Goal: Task Accomplishment & Management: Complete application form

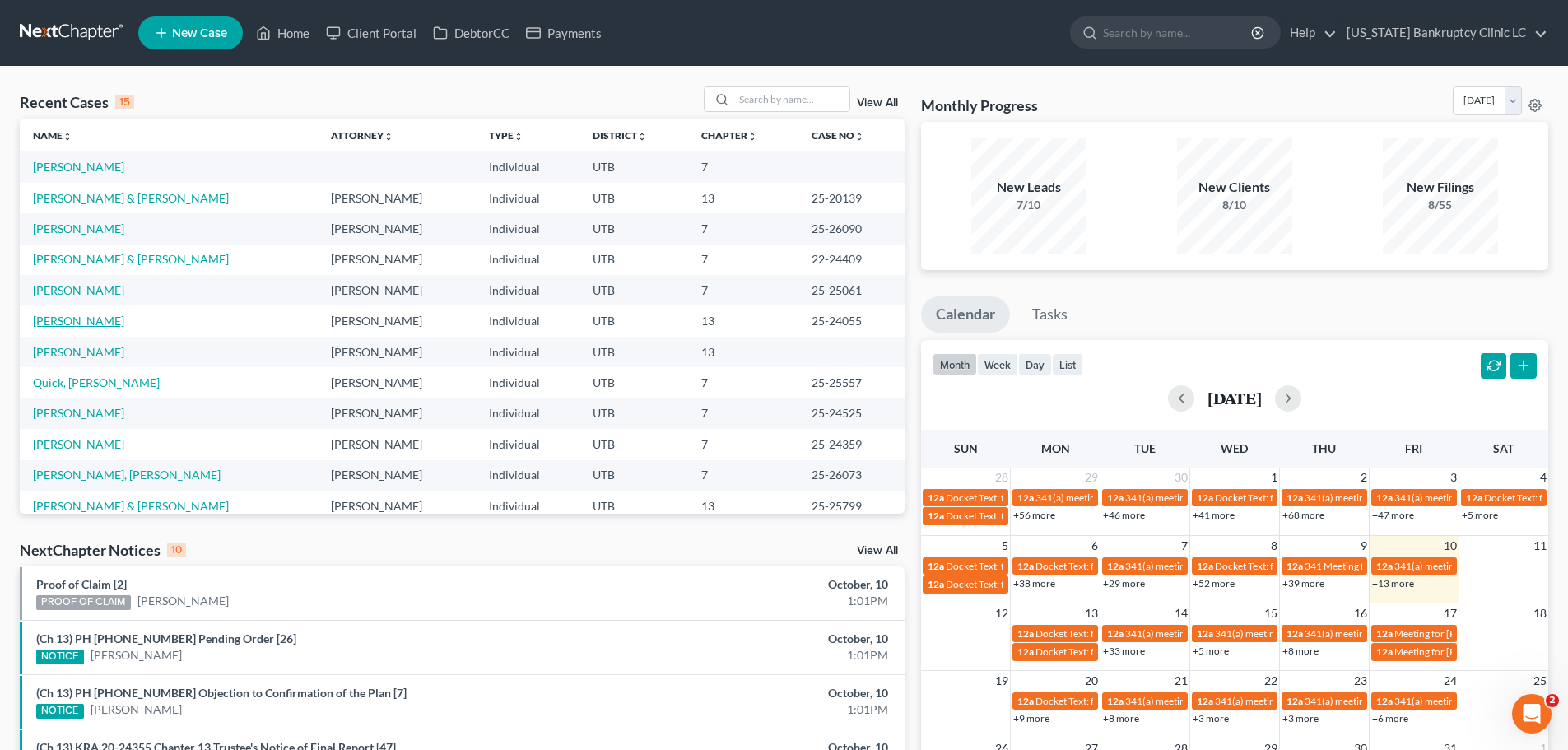
click at [89, 319] on link "[PERSON_NAME]" at bounding box center [79, 321] width 92 height 14
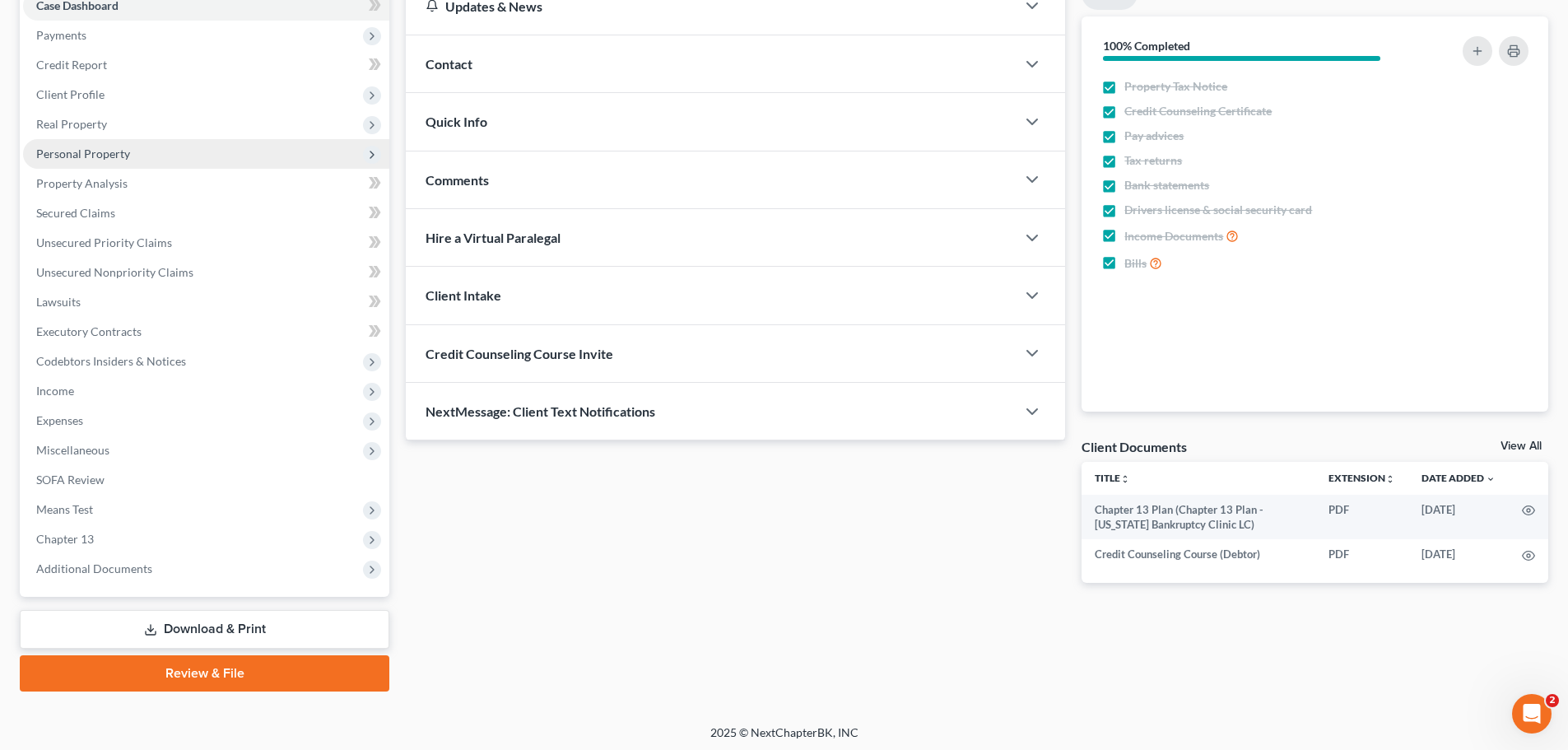
scroll to position [184, 0]
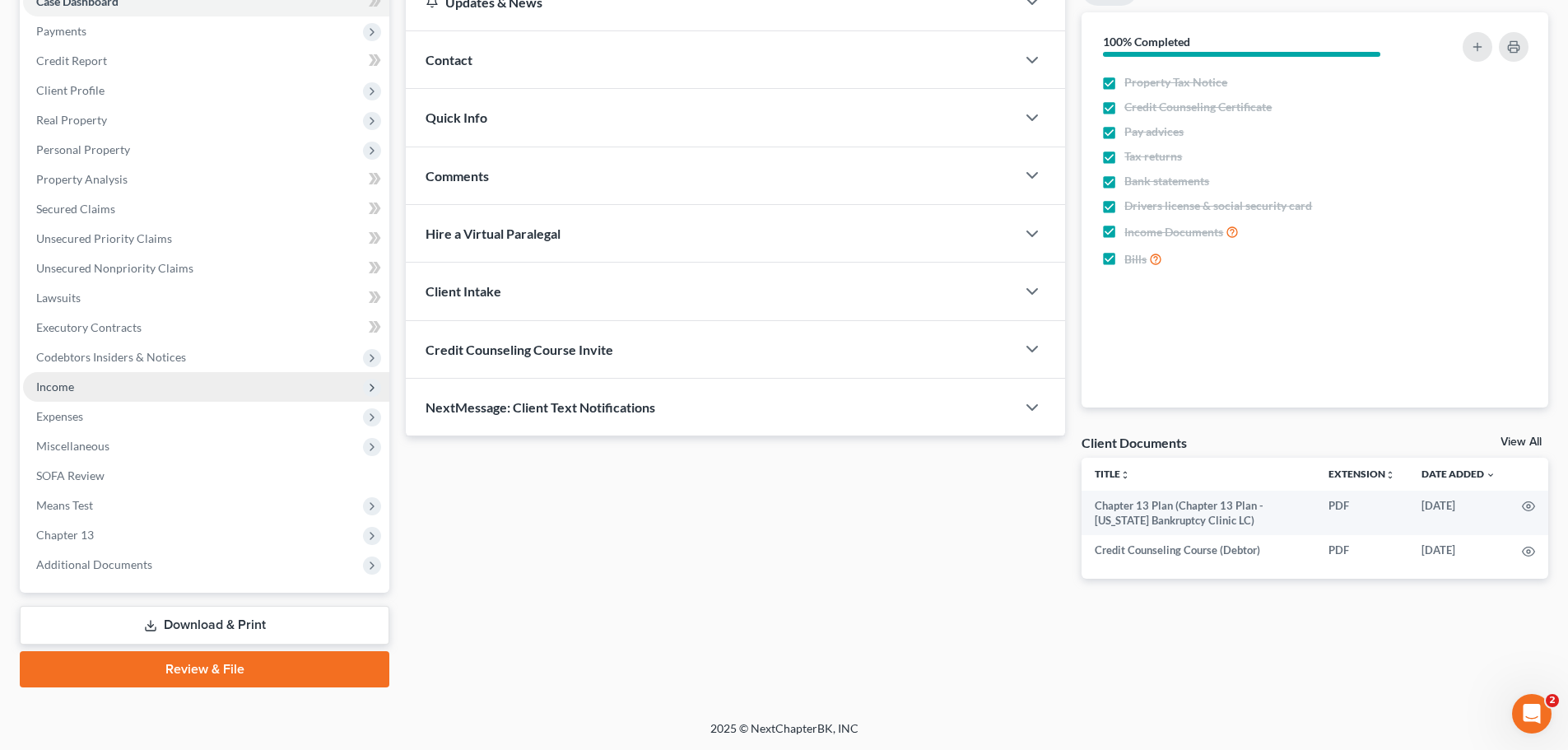
click at [73, 387] on span "Income" at bounding box center [55, 387] width 38 height 14
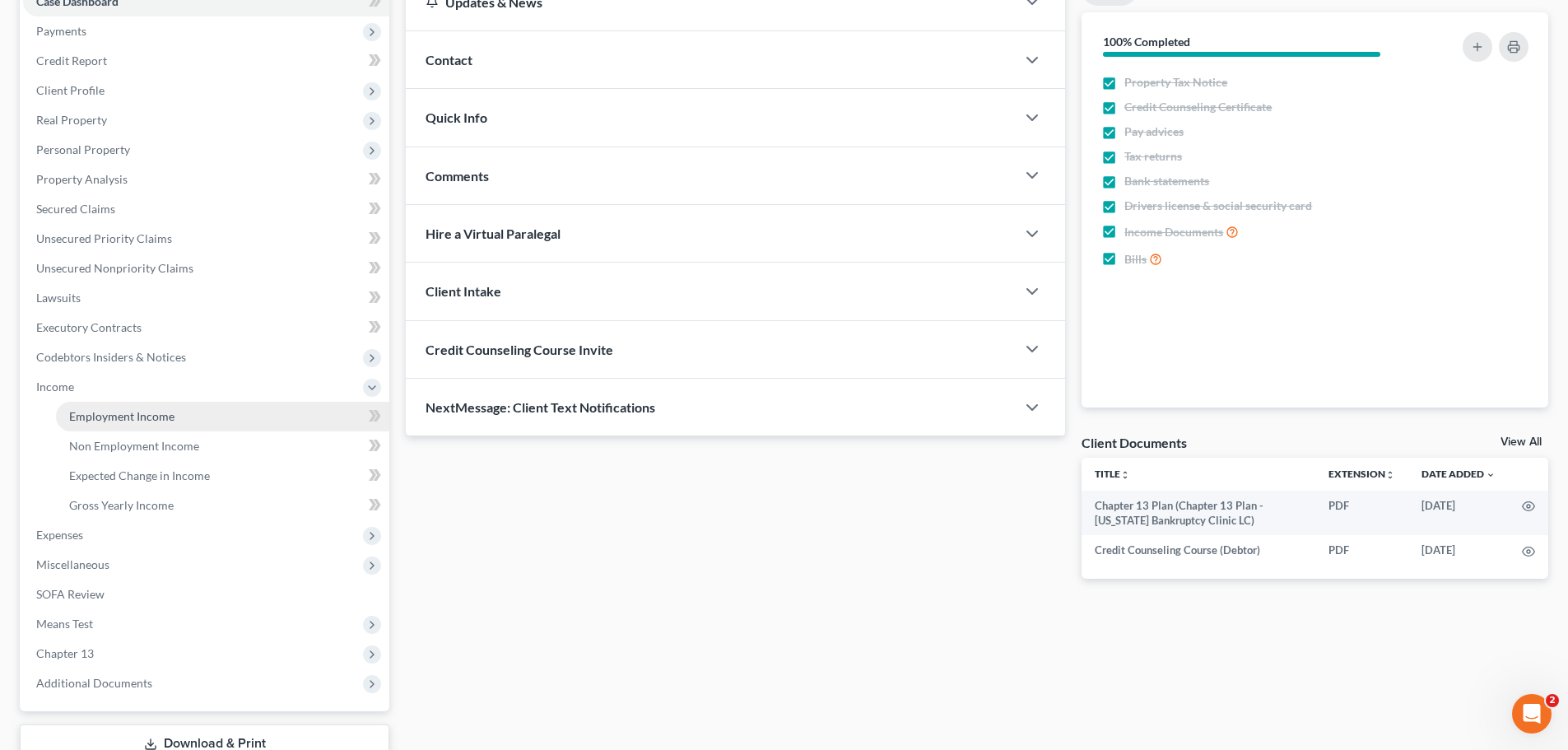
click at [92, 411] on span "Employment Income" at bounding box center [121, 416] width 105 height 14
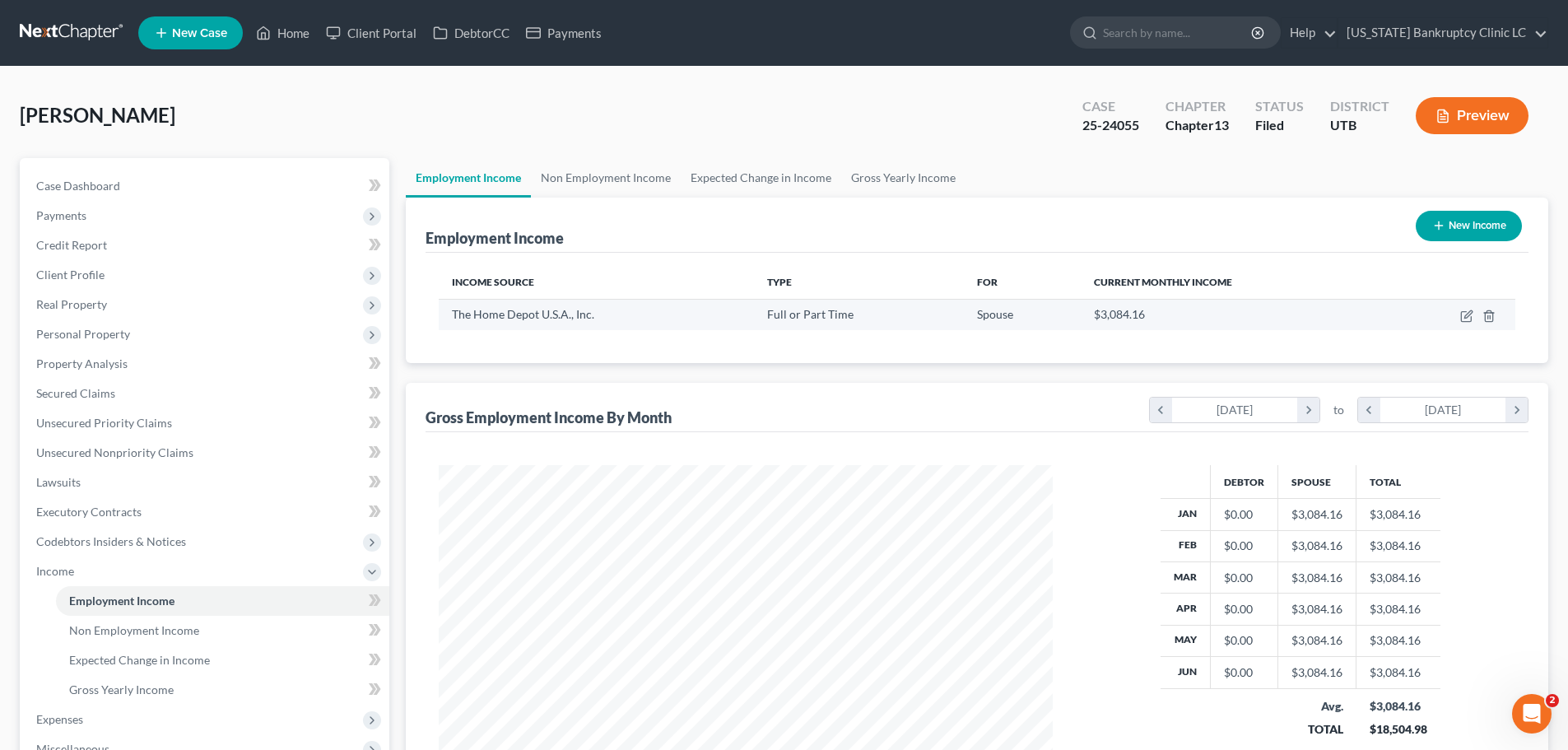
scroll to position [307, 647]
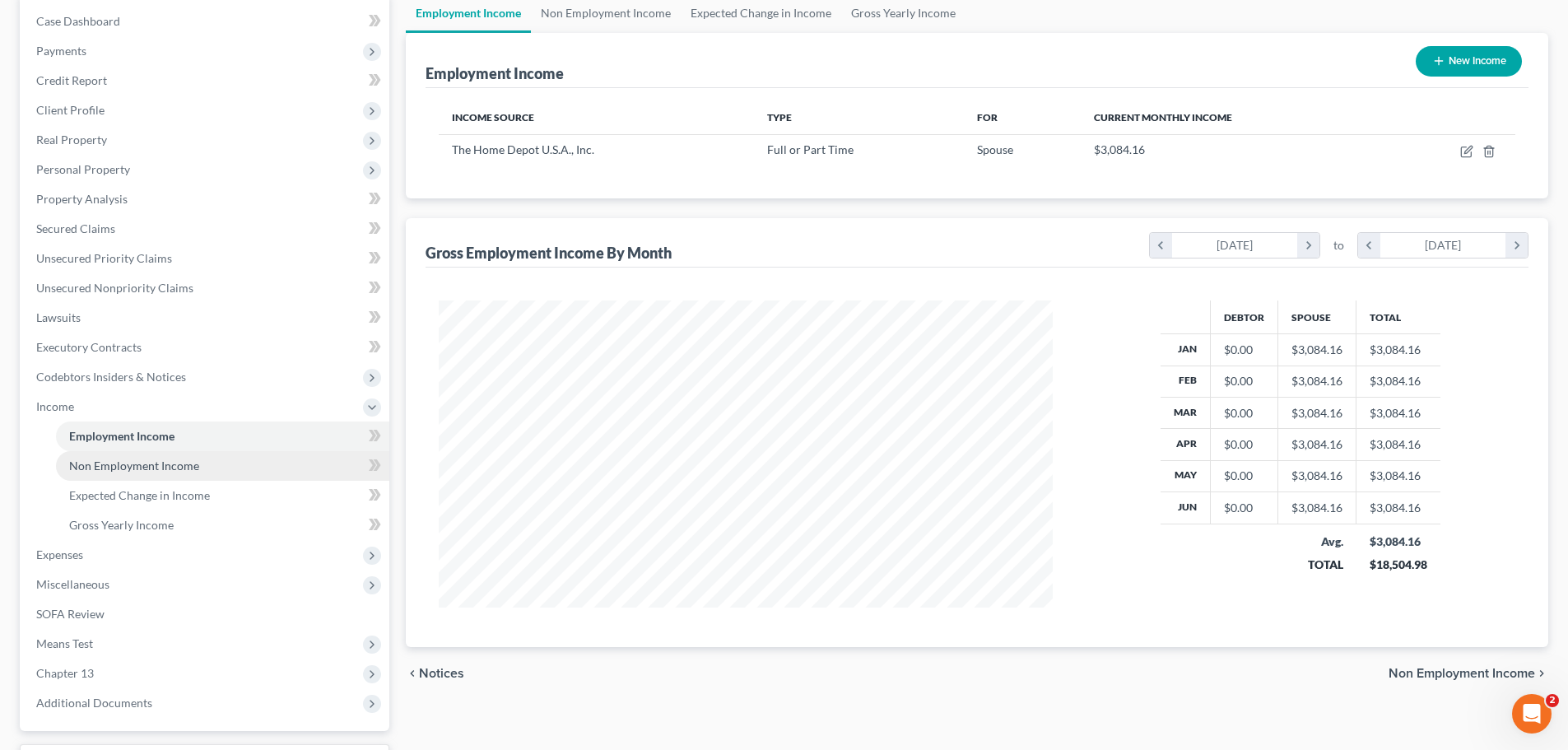
click at [210, 471] on link "Non Employment Income" at bounding box center [222, 465] width 334 height 30
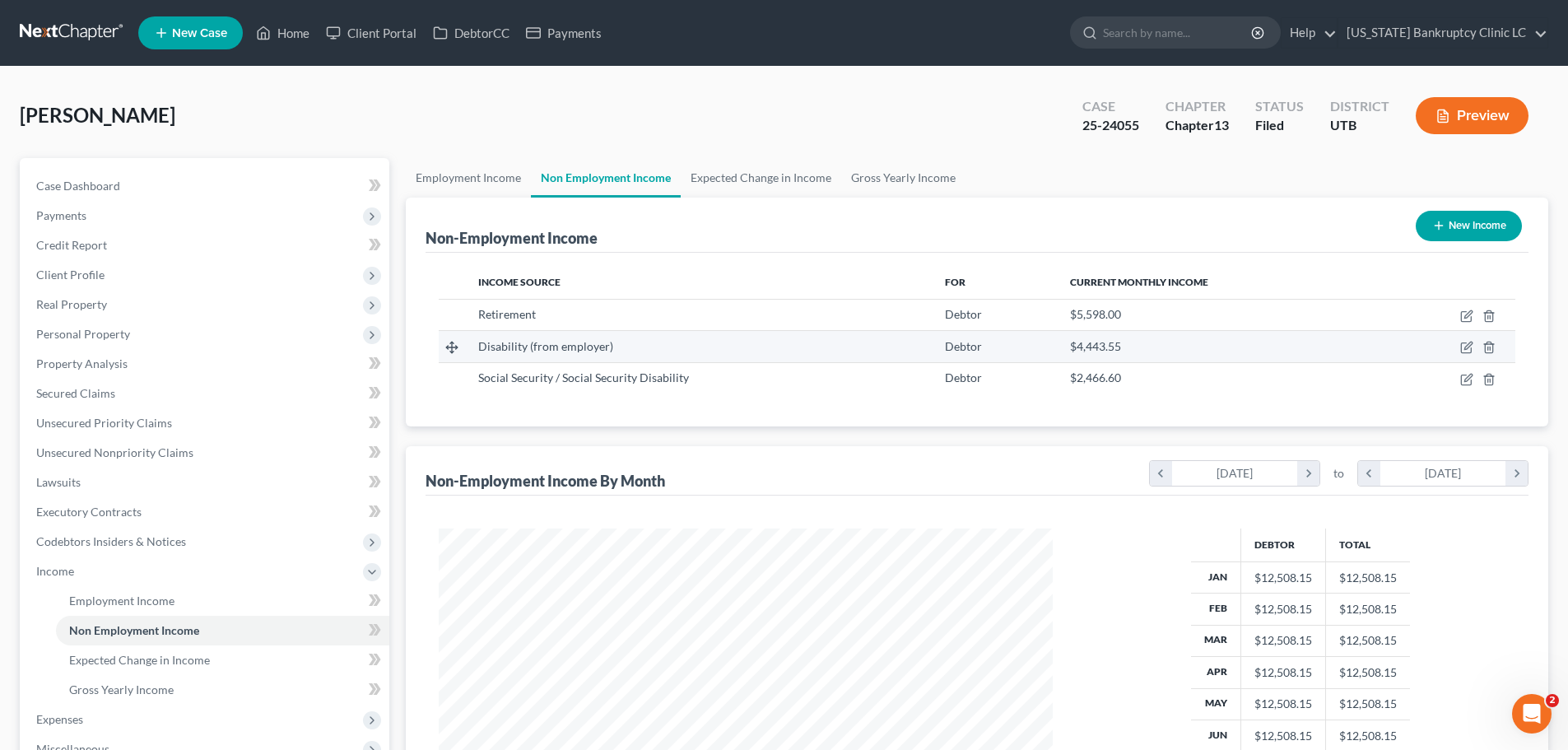
scroll to position [307, 647]
click at [471, 176] on link "Employment Income" at bounding box center [468, 178] width 125 height 40
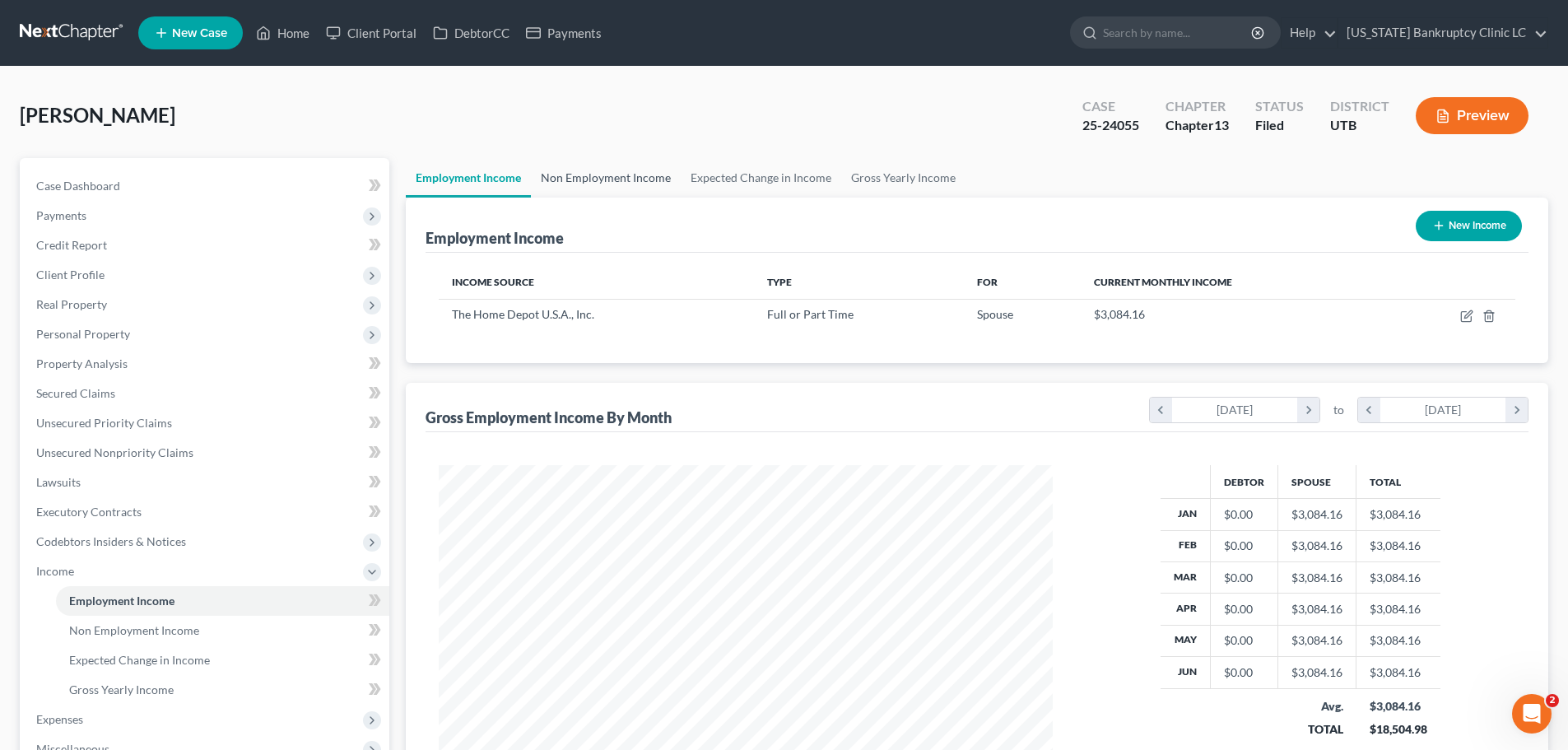
click at [583, 183] on link "Non Employment Income" at bounding box center [605, 178] width 150 height 40
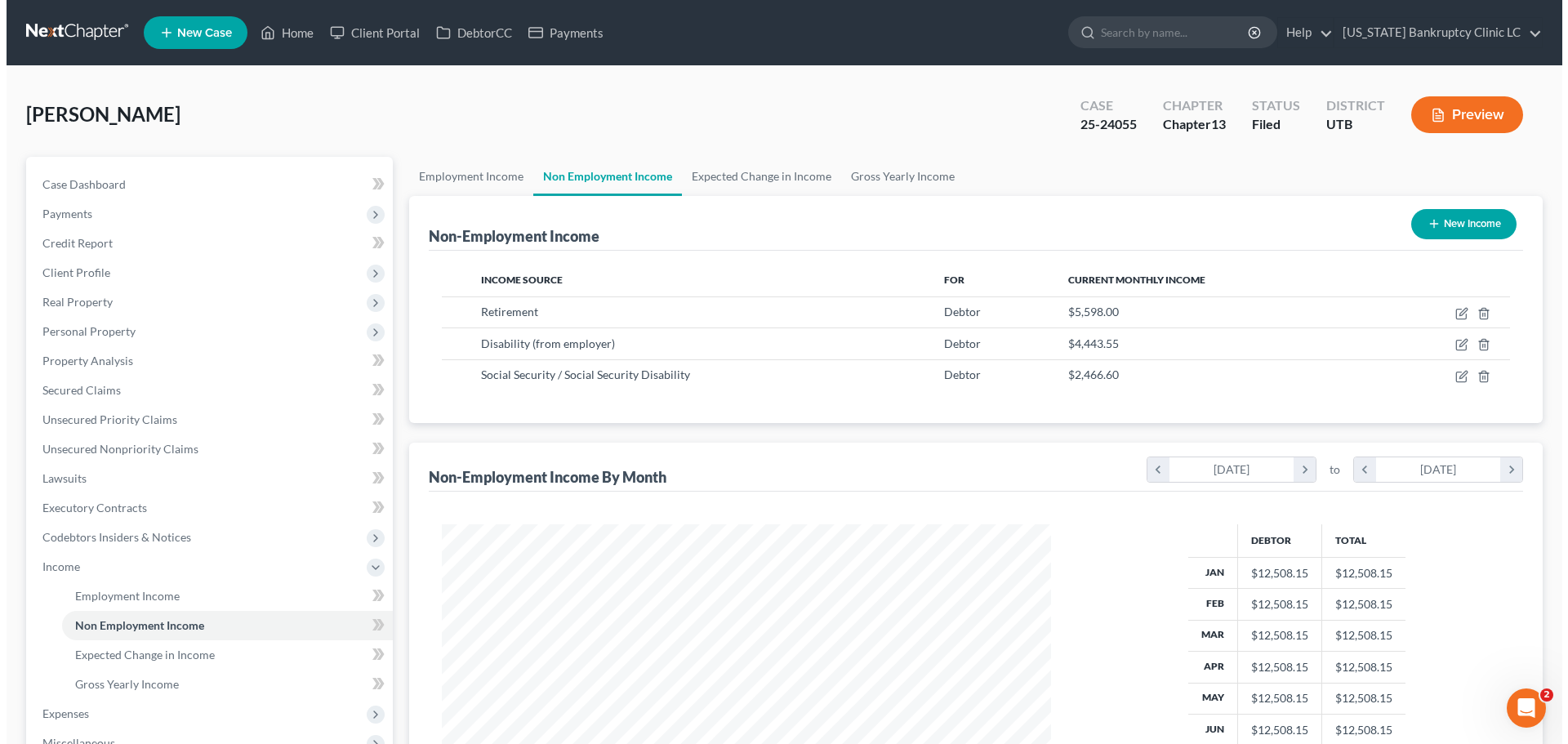
scroll to position [304, 642]
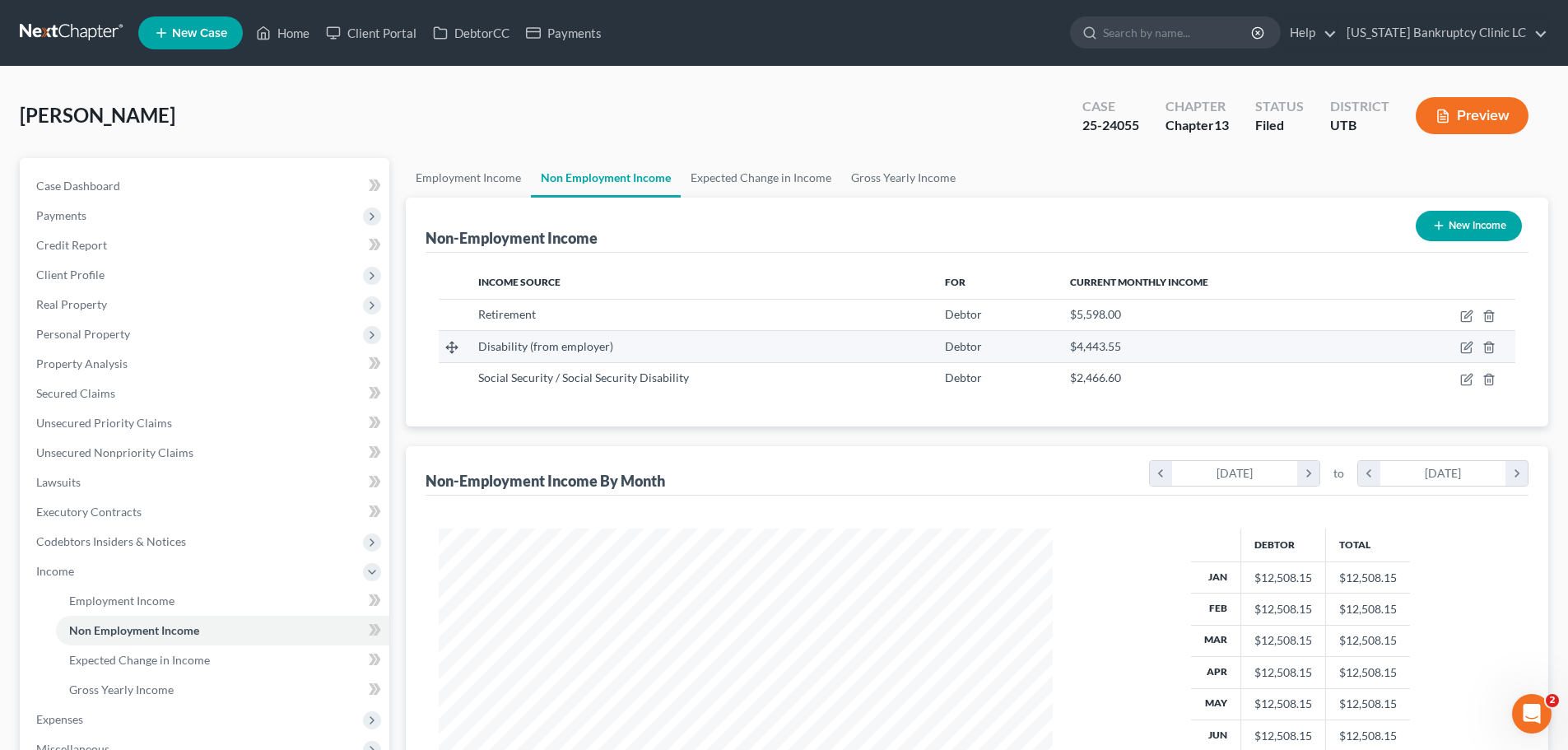
click at [559, 343] on span "Disability (from employer)" at bounding box center [546, 346] width 135 height 14
click at [1465, 351] on icon "button" at bounding box center [1466, 347] width 13 height 13
select select "1"
select select "0"
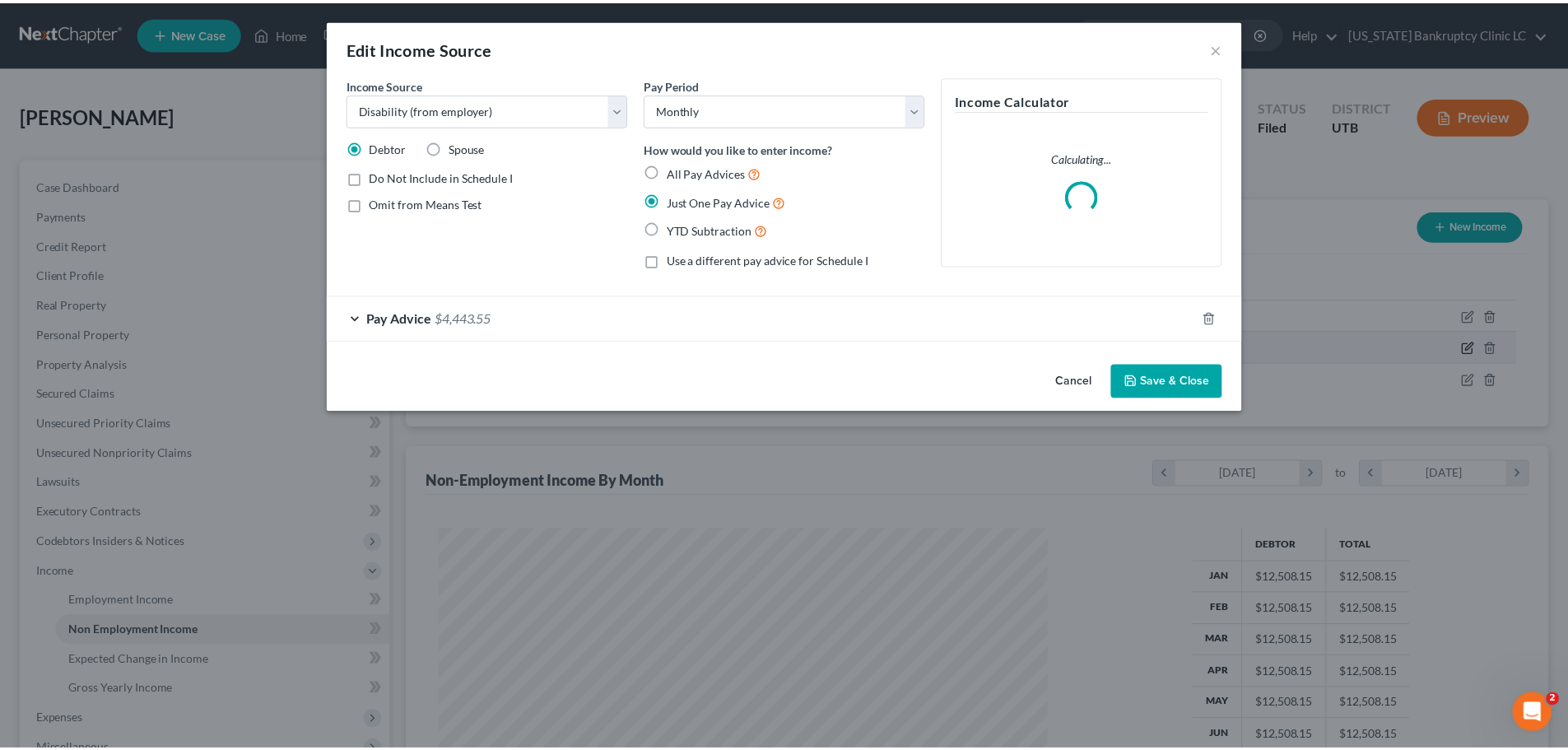
scroll to position [309, 653]
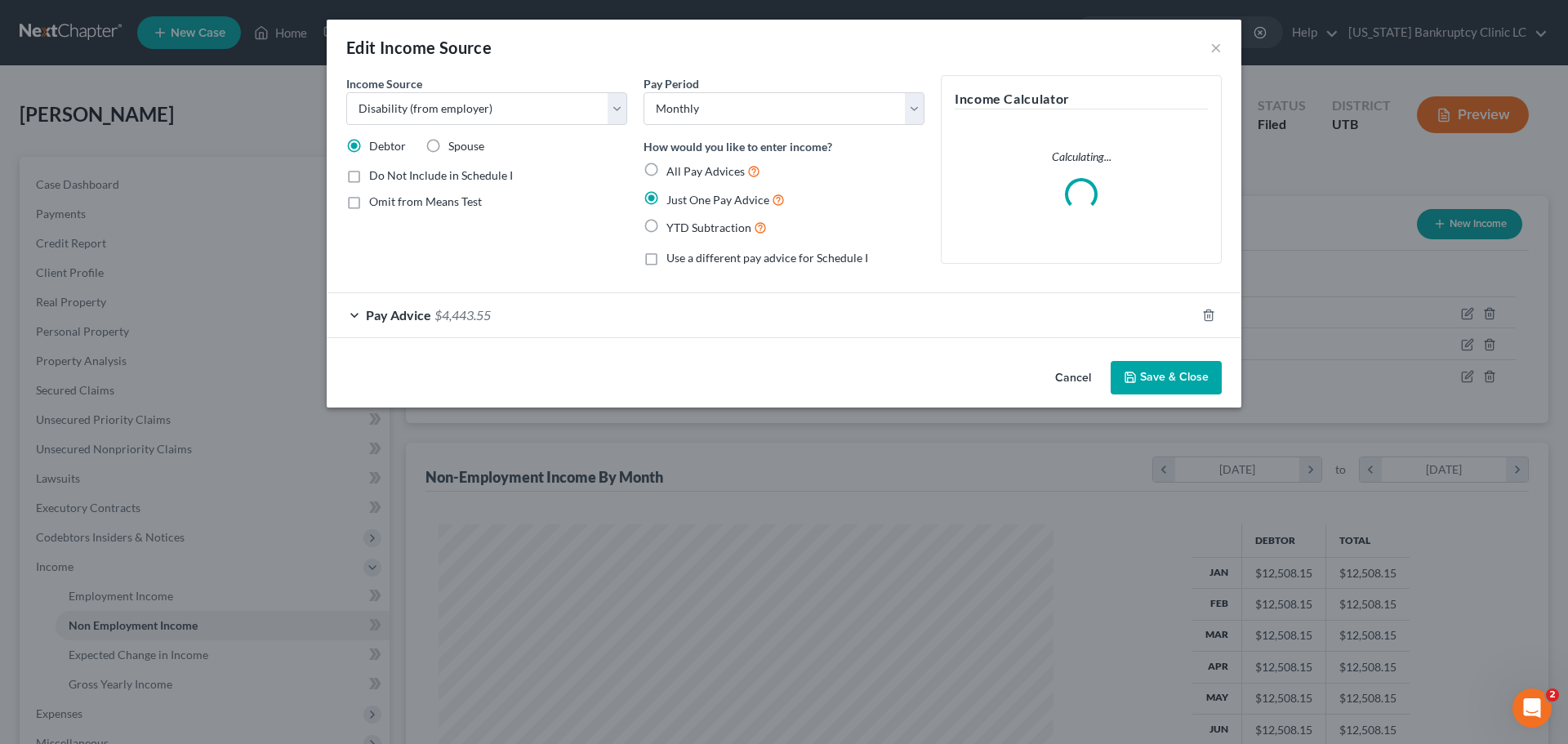
click at [369, 203] on label "Omit from Means Test" at bounding box center [426, 202] width 112 height 16
click at [376, 203] on input "Omit from Means Test" at bounding box center [381, 199] width 11 height 11
checkbox input "true"
click at [1164, 383] on button "Save & Close" at bounding box center [1166, 377] width 111 height 34
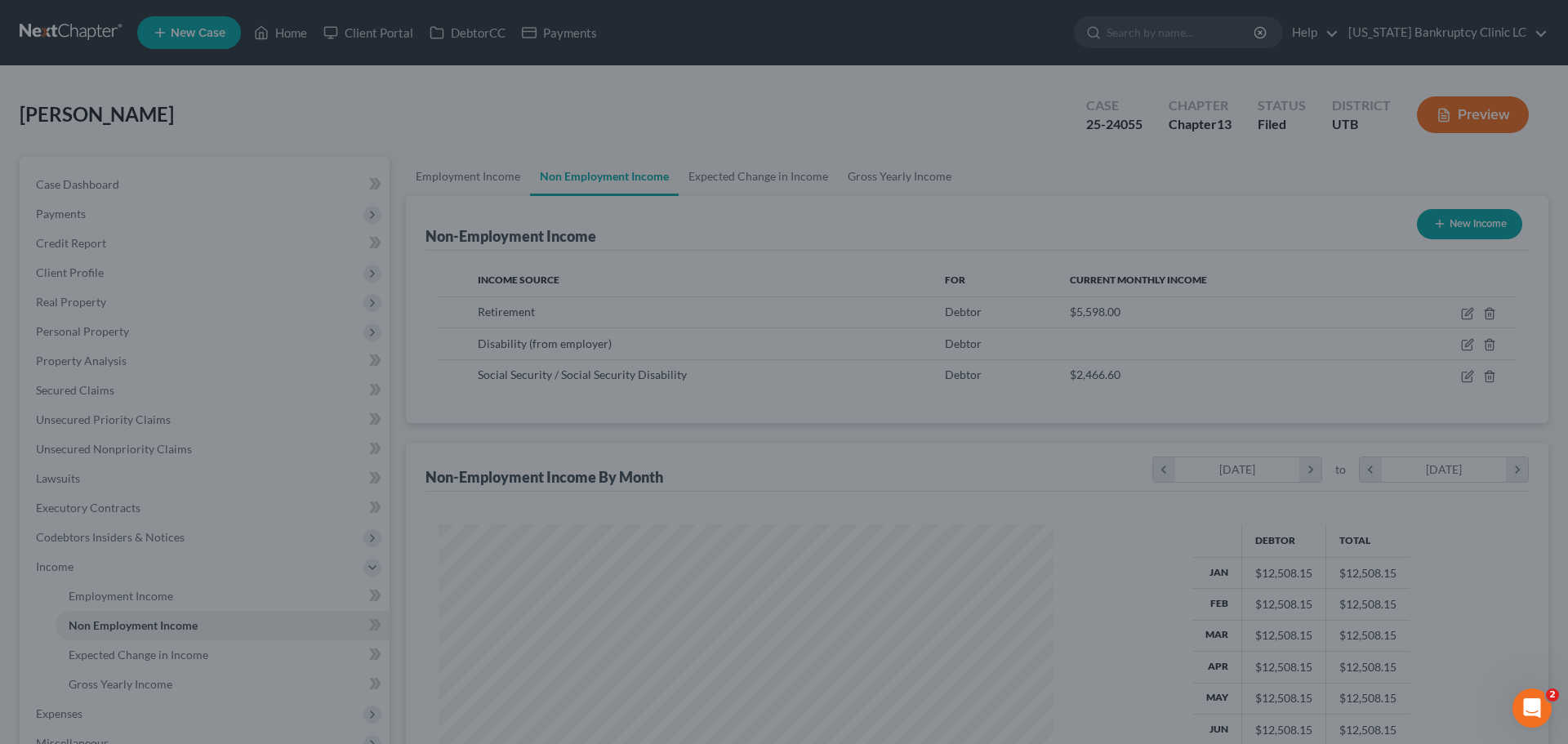
scroll to position [815965, 815944]
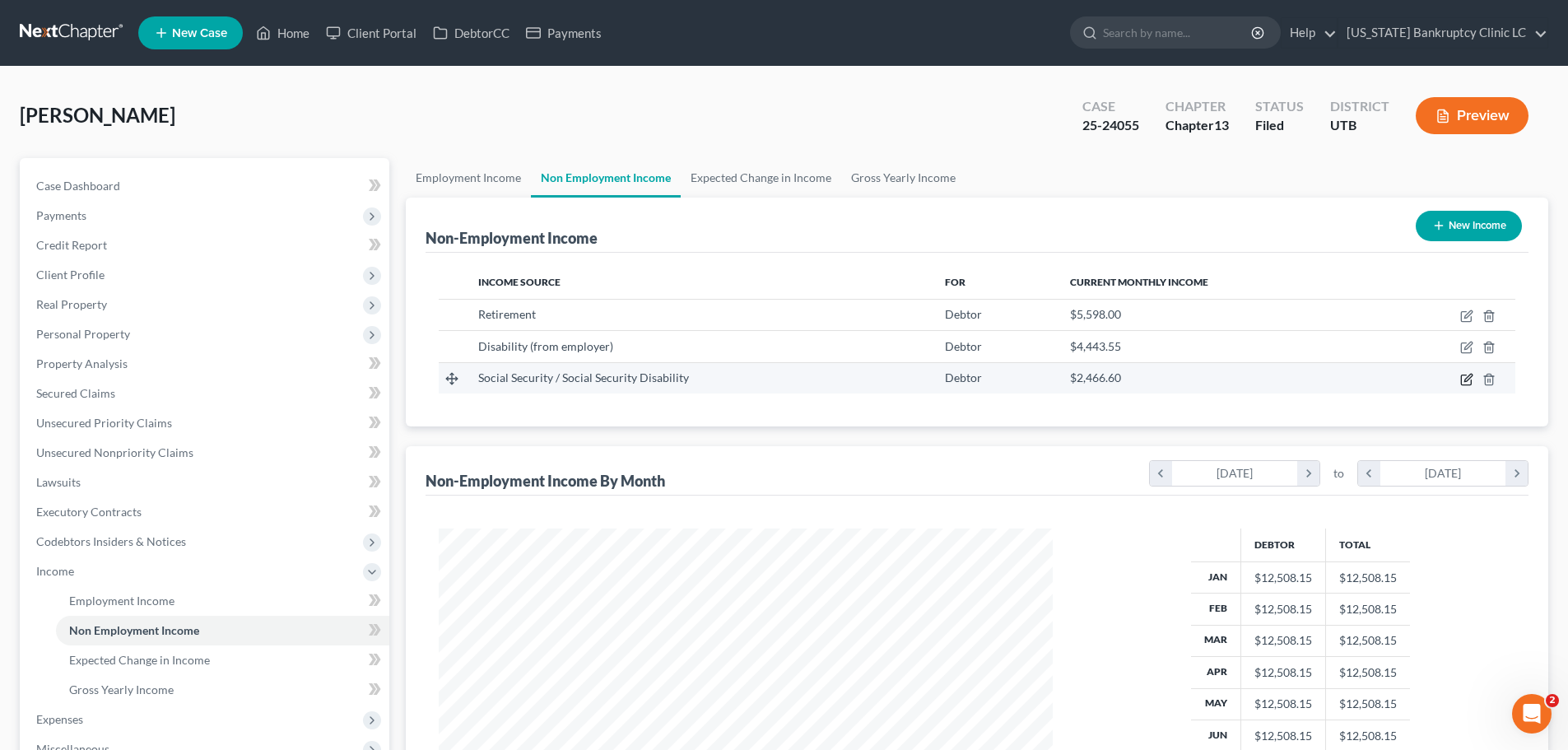
click at [1467, 379] on icon "button" at bounding box center [1466, 379] width 13 height 13
select select "4"
select select "0"
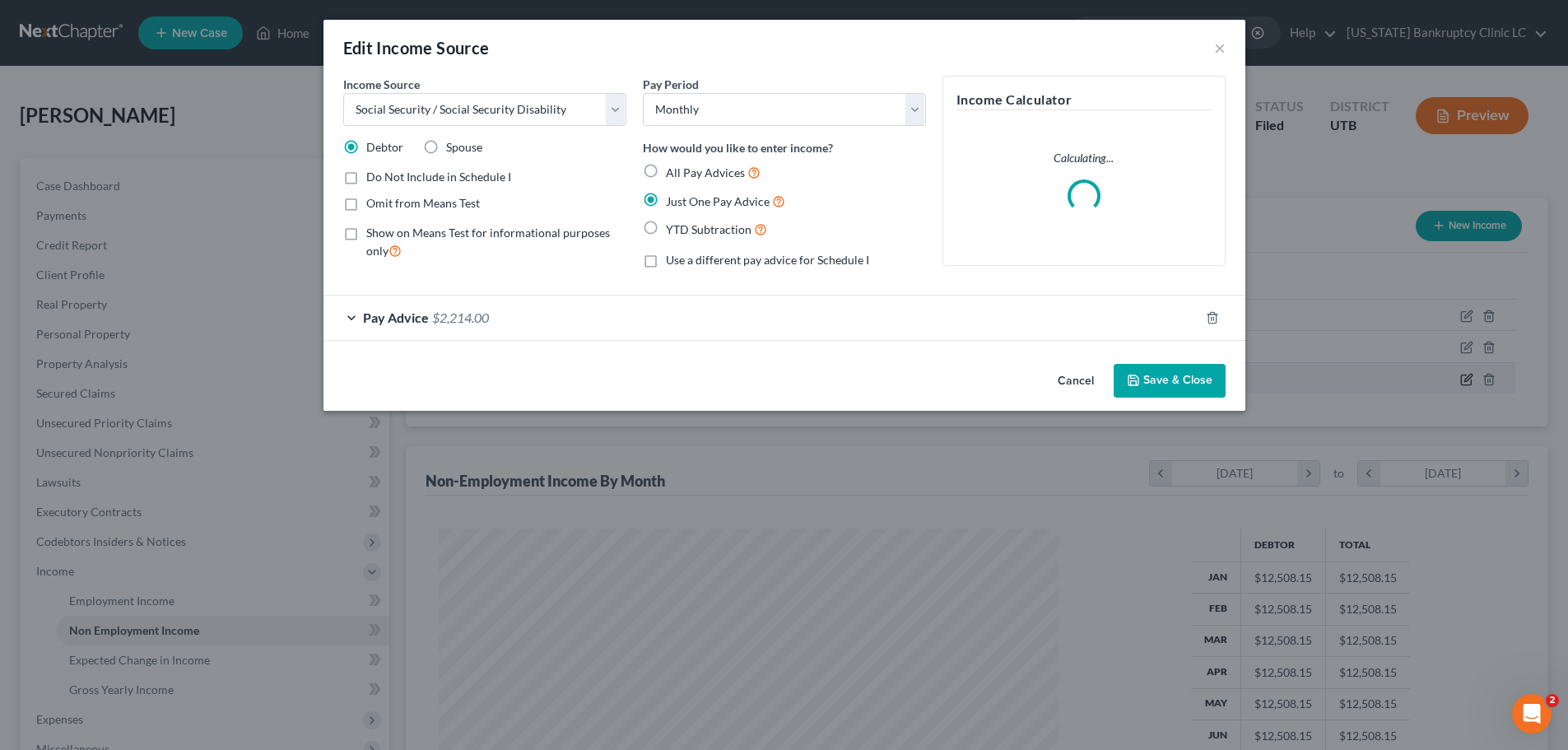
scroll to position [309, 653]
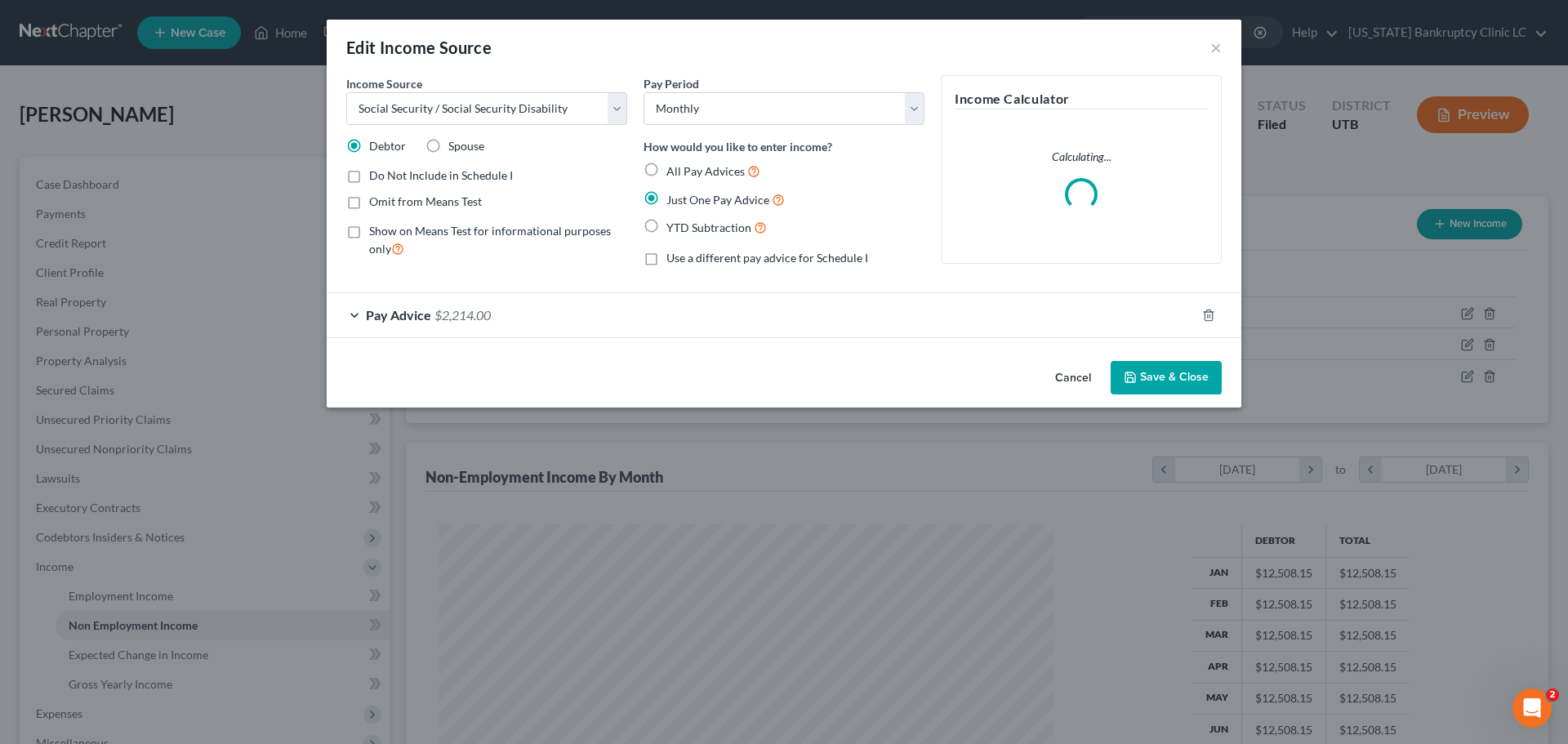
click at [369, 203] on label "Omit from Means Test" at bounding box center [426, 202] width 112 height 16
click at [376, 203] on input "Omit from Means Test" at bounding box center [381, 199] width 11 height 11
checkbox input "true"
click at [1183, 376] on button "Save & Close" at bounding box center [1166, 377] width 111 height 34
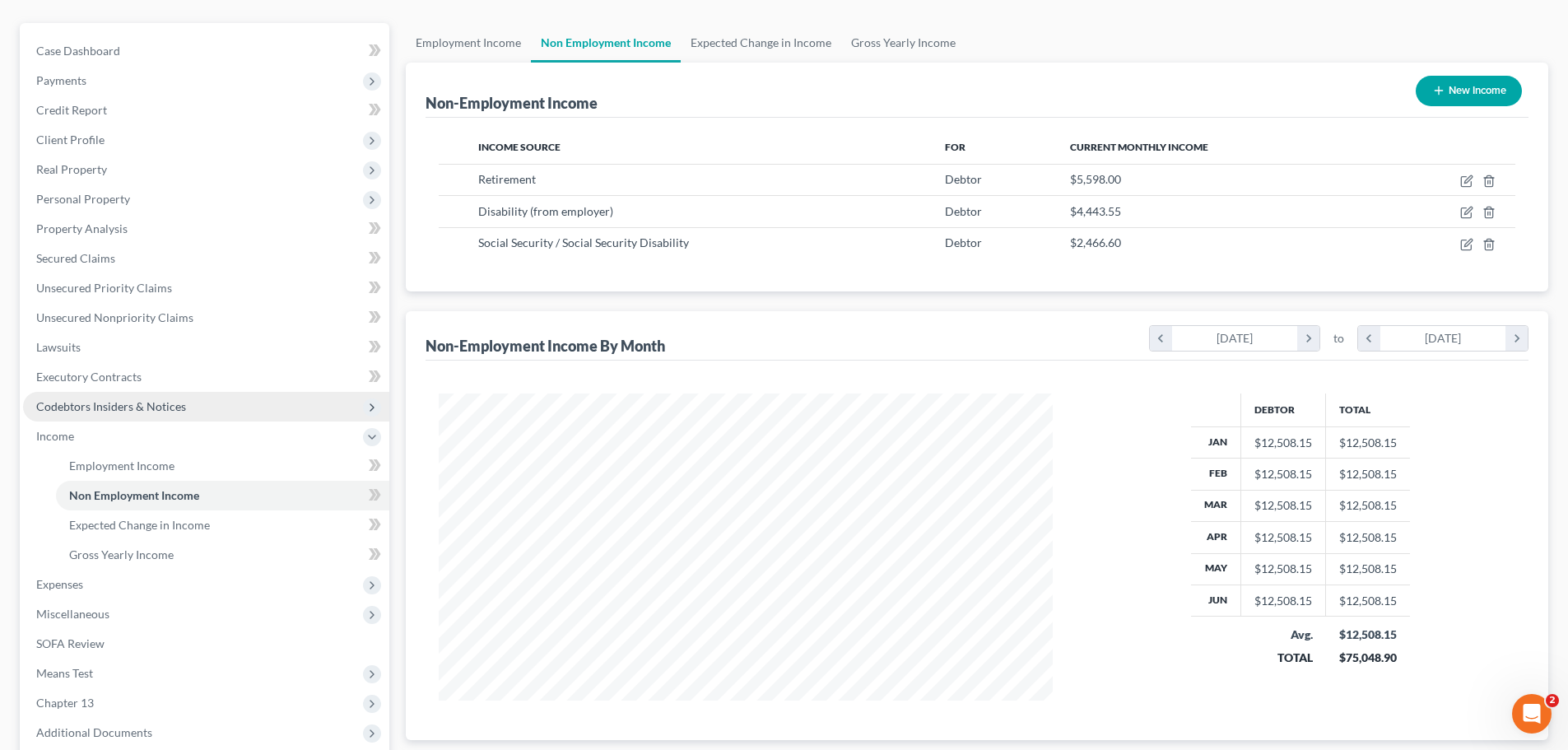
scroll to position [165, 0]
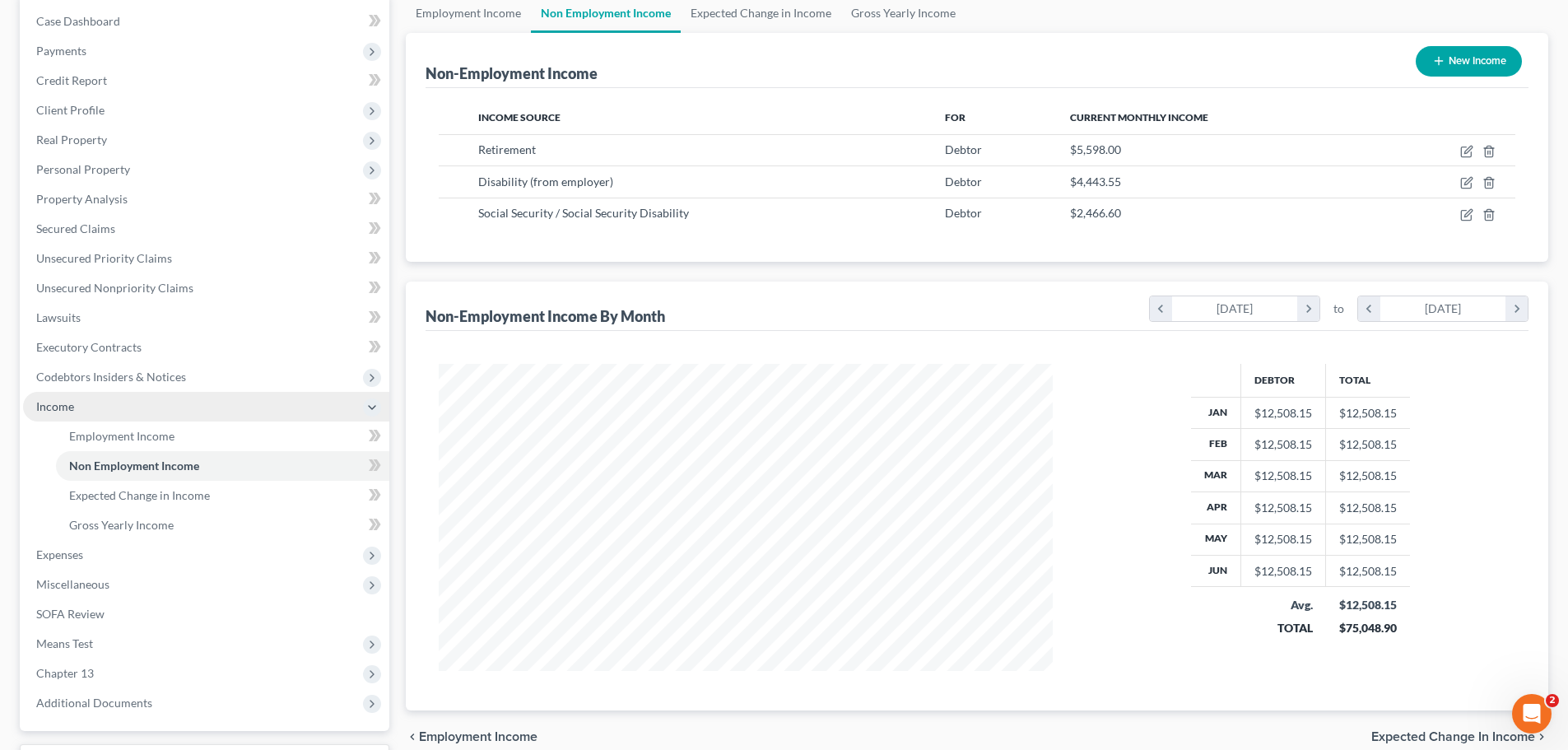
click at [191, 406] on span "Income" at bounding box center [206, 406] width 366 height 30
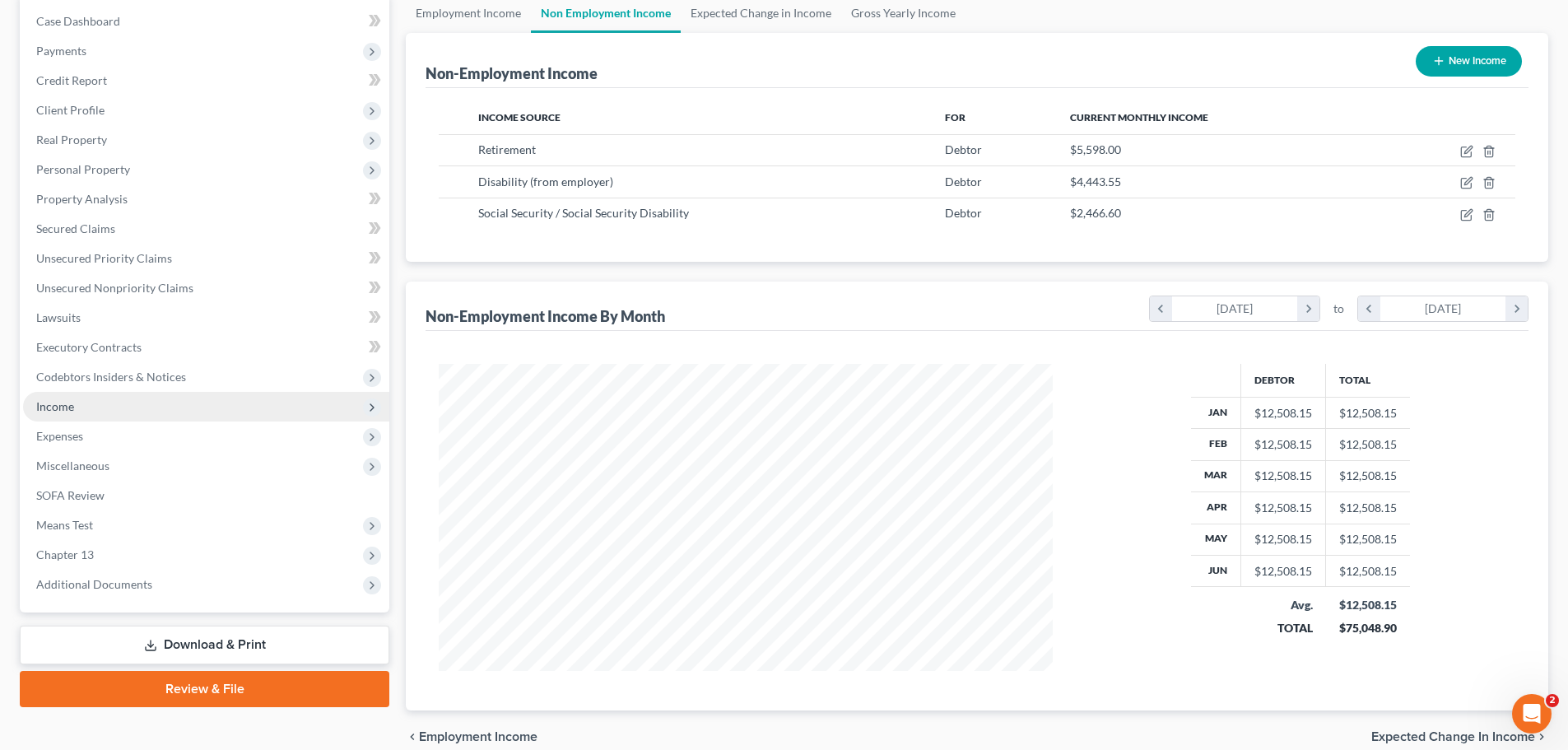
click at [191, 406] on span "Income" at bounding box center [206, 406] width 366 height 30
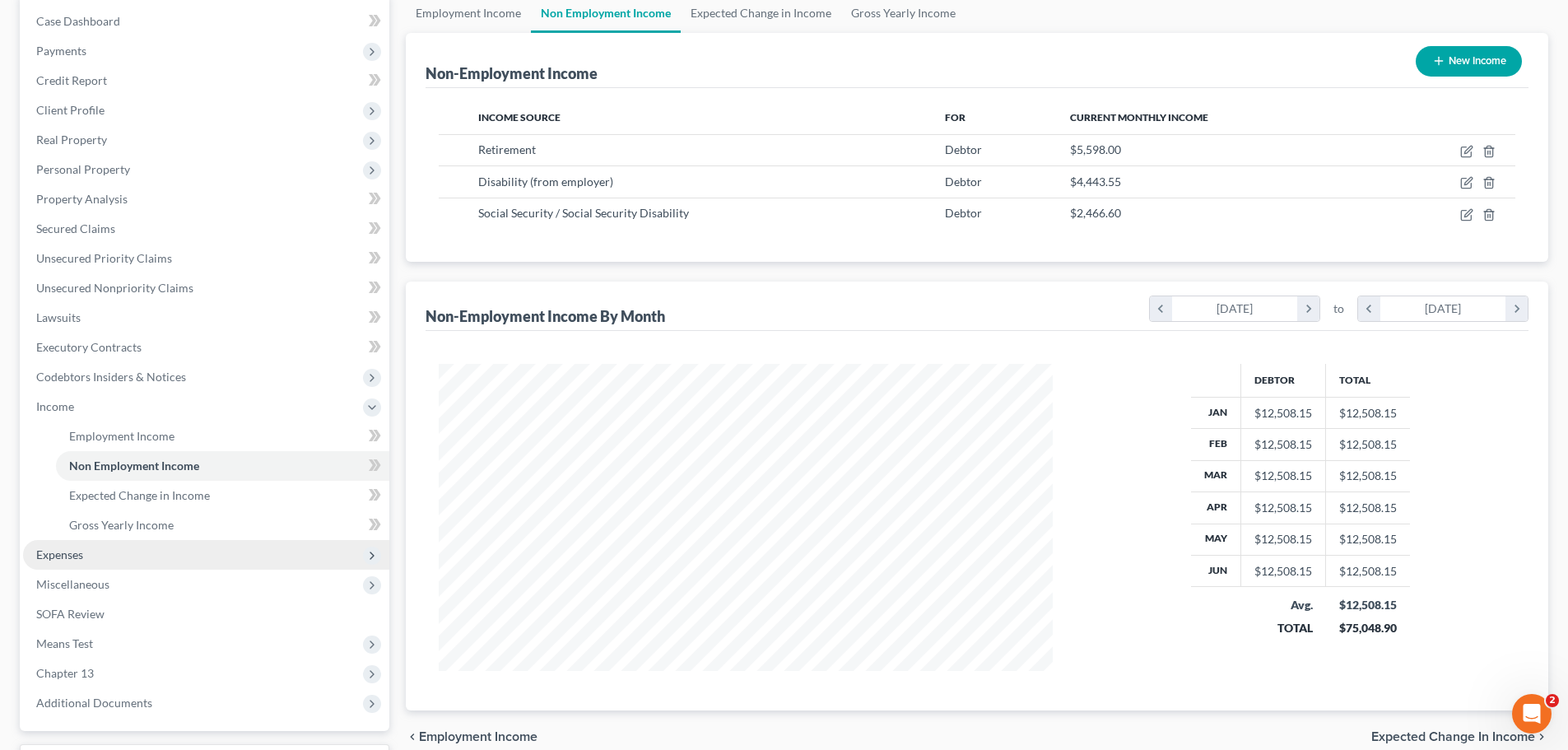
click at [100, 558] on span "Expenses" at bounding box center [206, 554] width 366 height 30
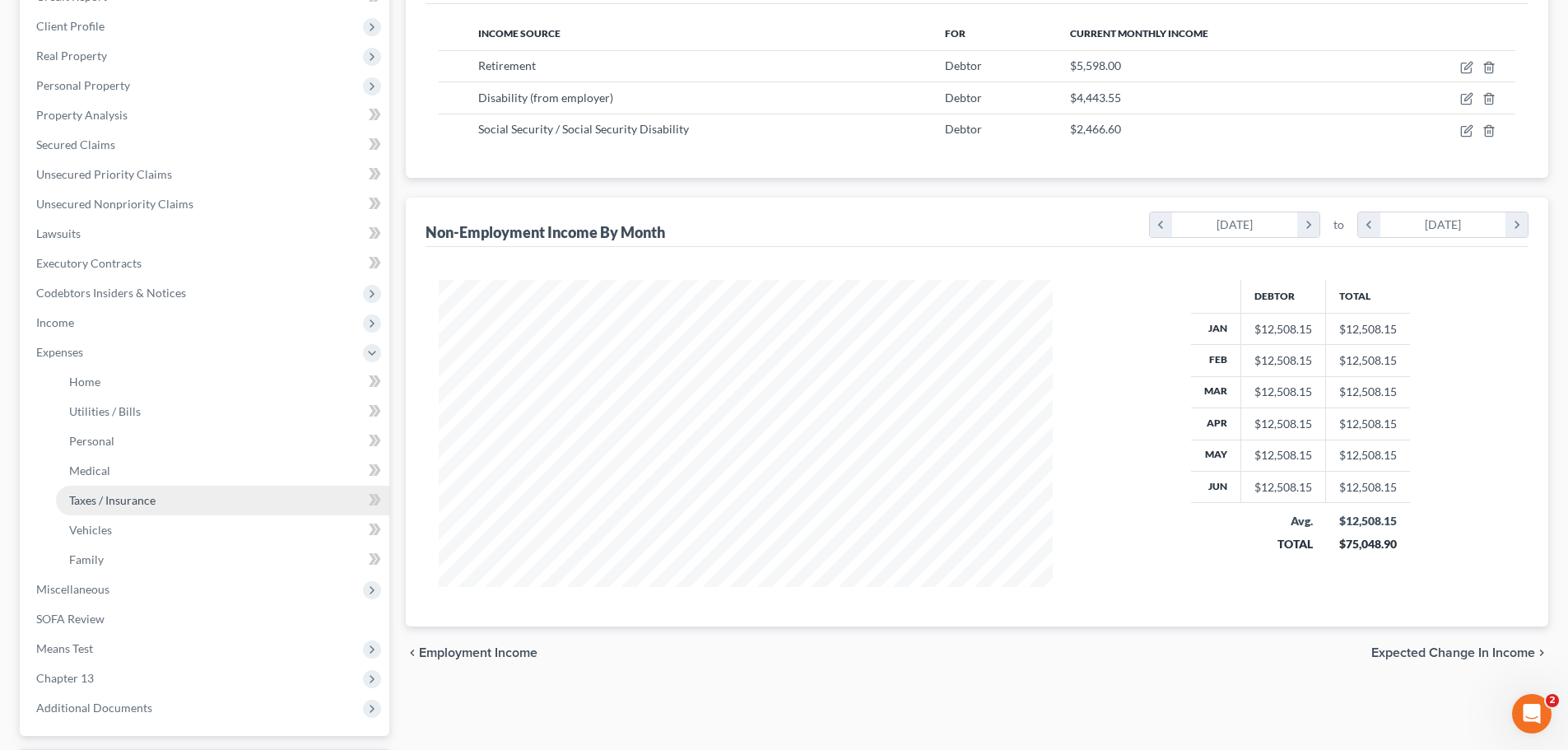
scroll to position [329, 0]
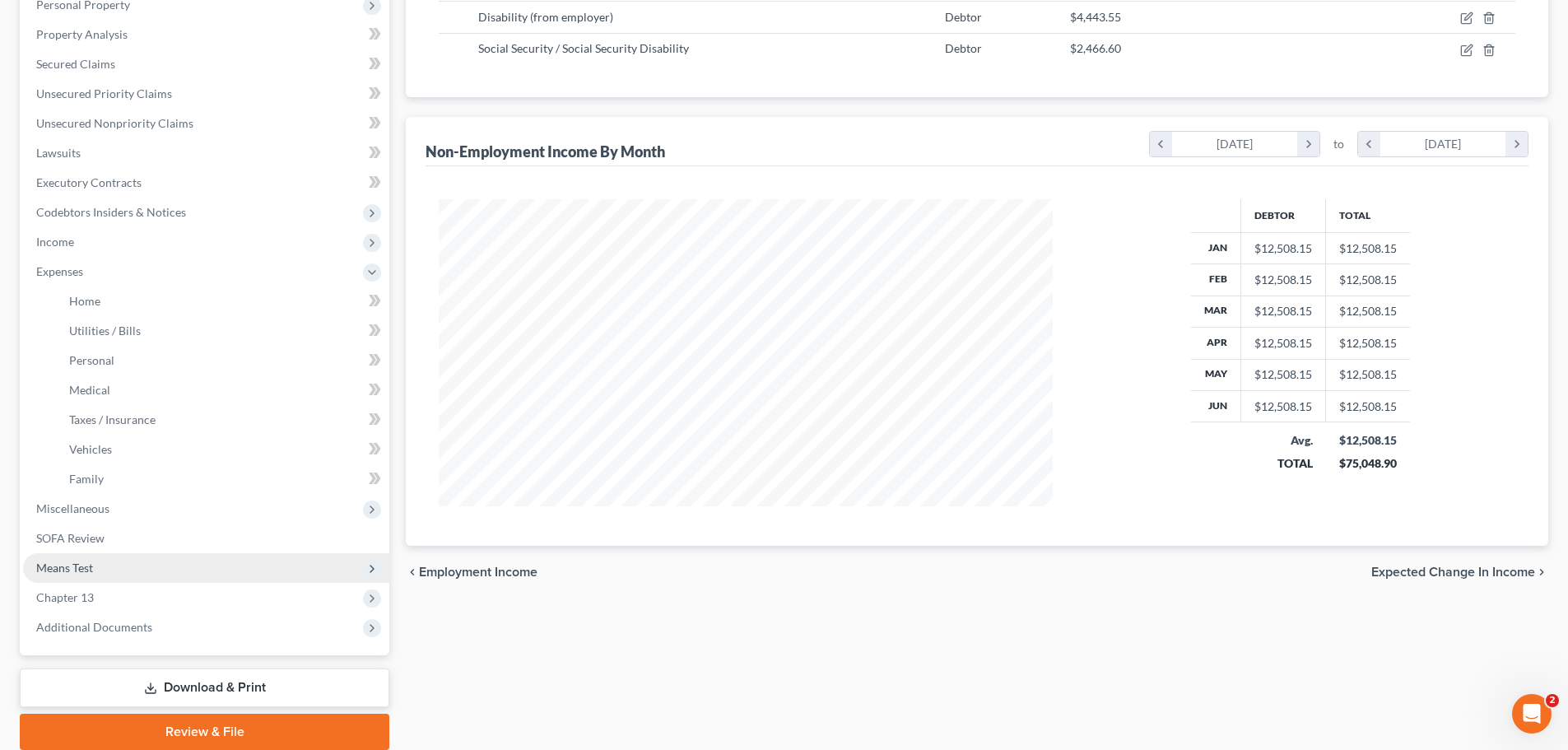
click at [126, 567] on span "Means Test" at bounding box center [206, 567] width 366 height 30
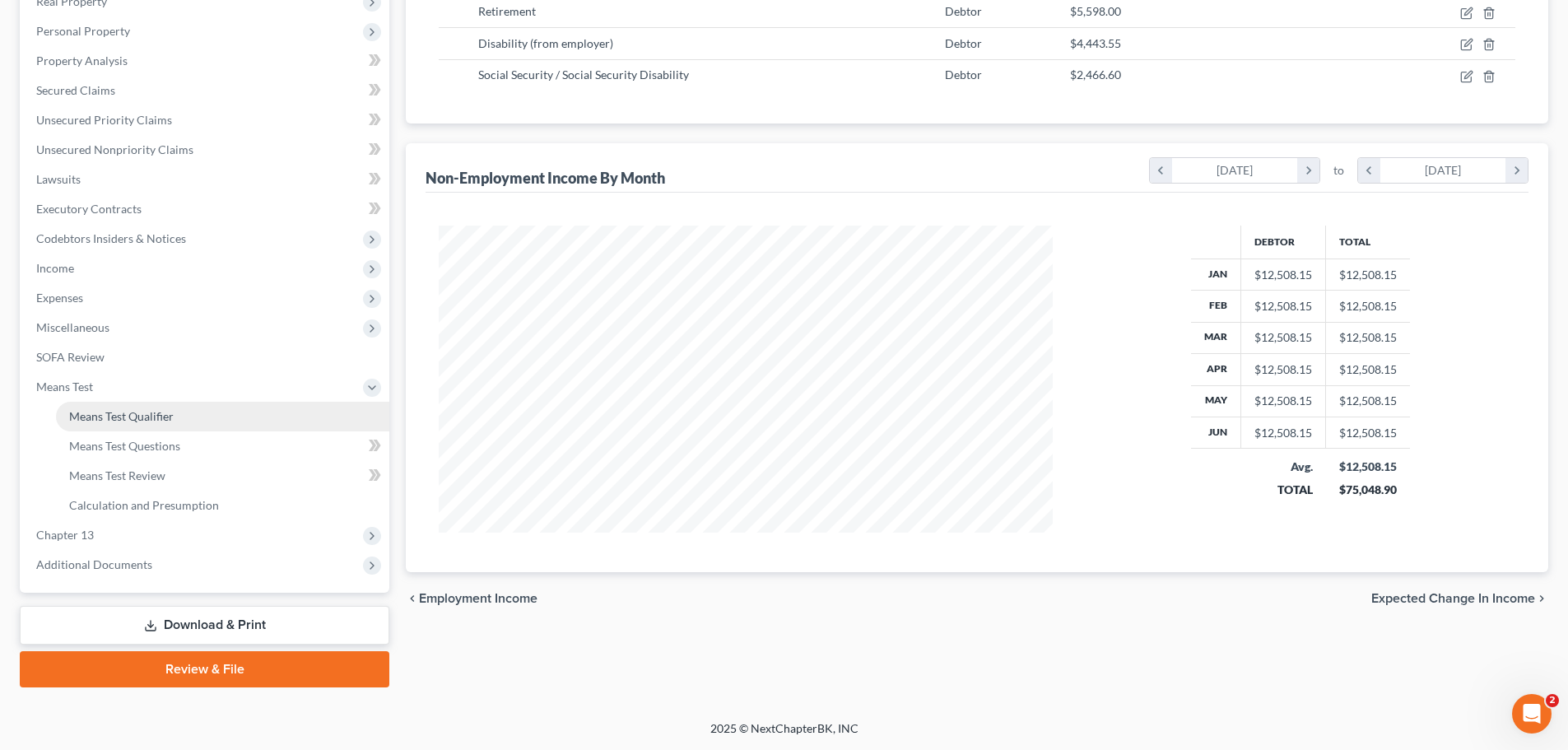
click at [151, 415] on span "Means Test Qualifier" at bounding box center [121, 416] width 104 height 14
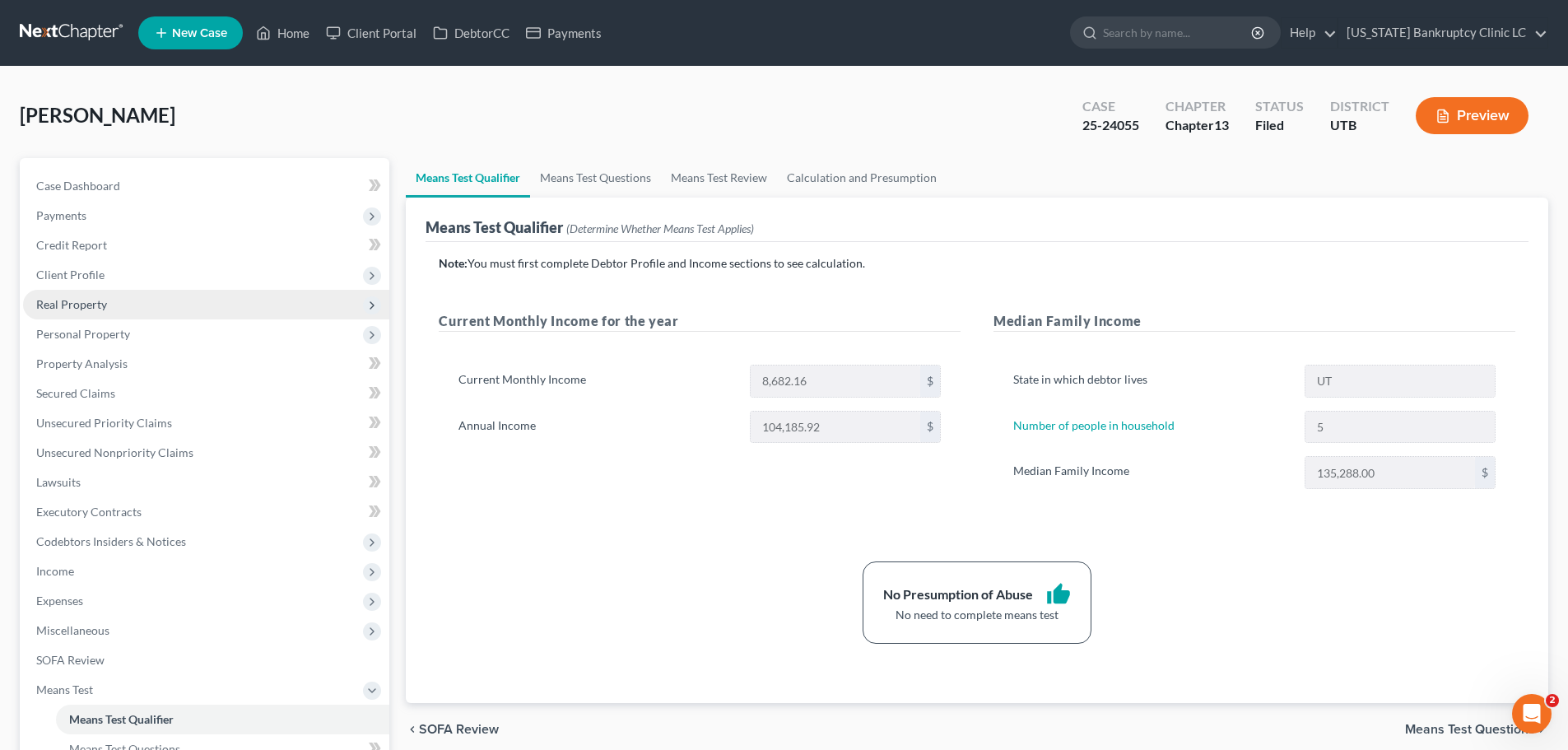
click at [117, 300] on span "Real Property" at bounding box center [206, 304] width 366 height 30
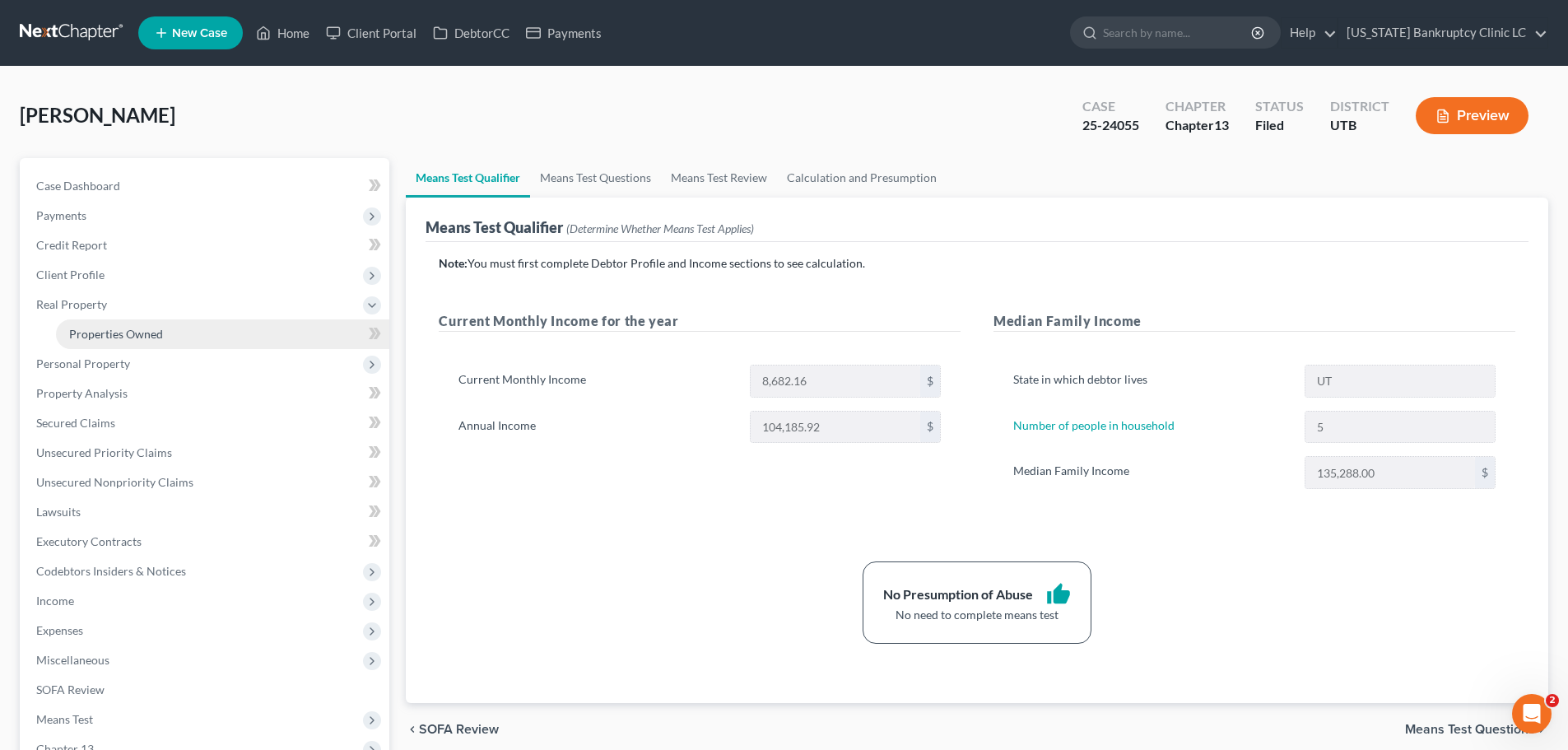
click at [121, 336] on span "Properties Owned" at bounding box center [116, 334] width 94 height 14
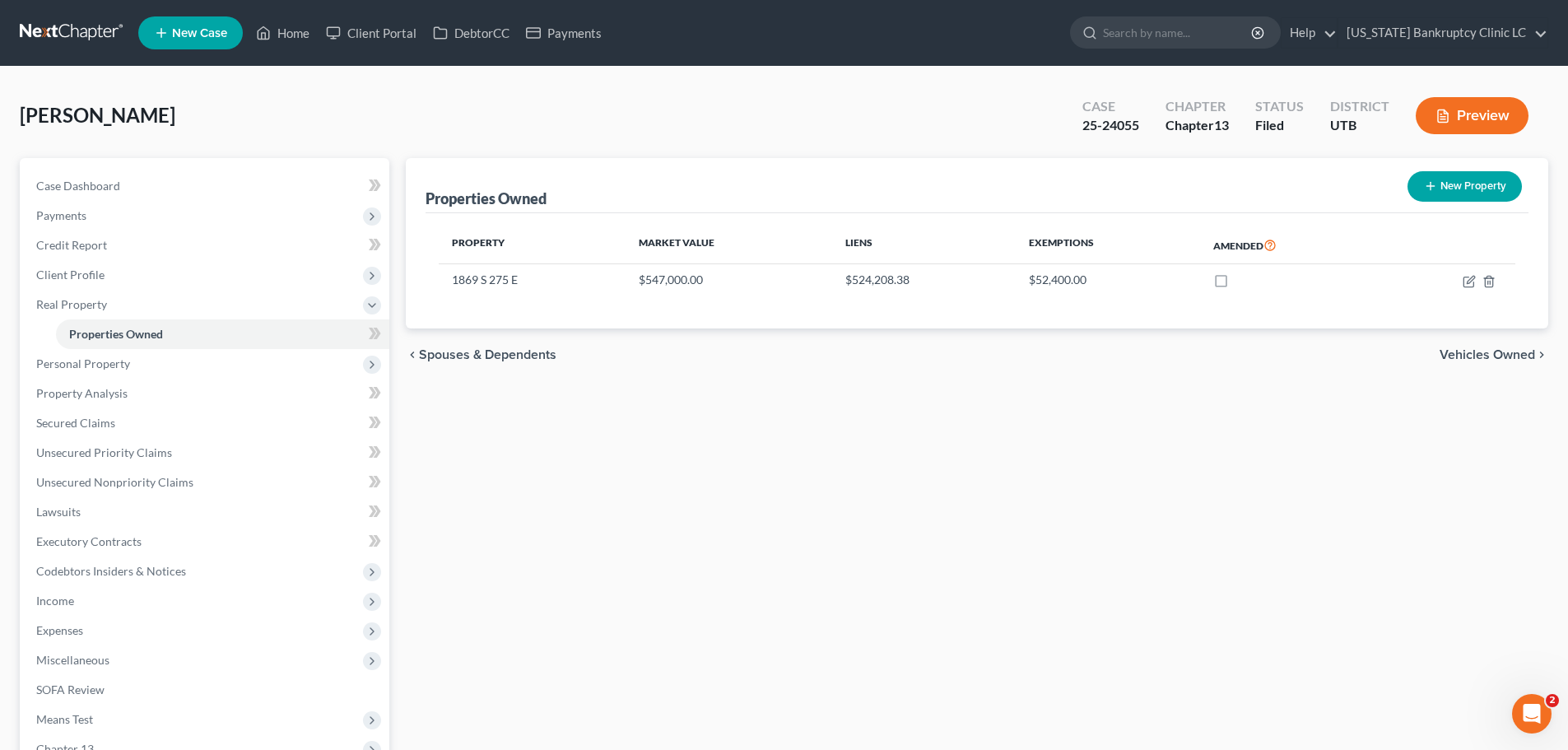
click at [188, 34] on span "New Case" at bounding box center [199, 33] width 55 height 13
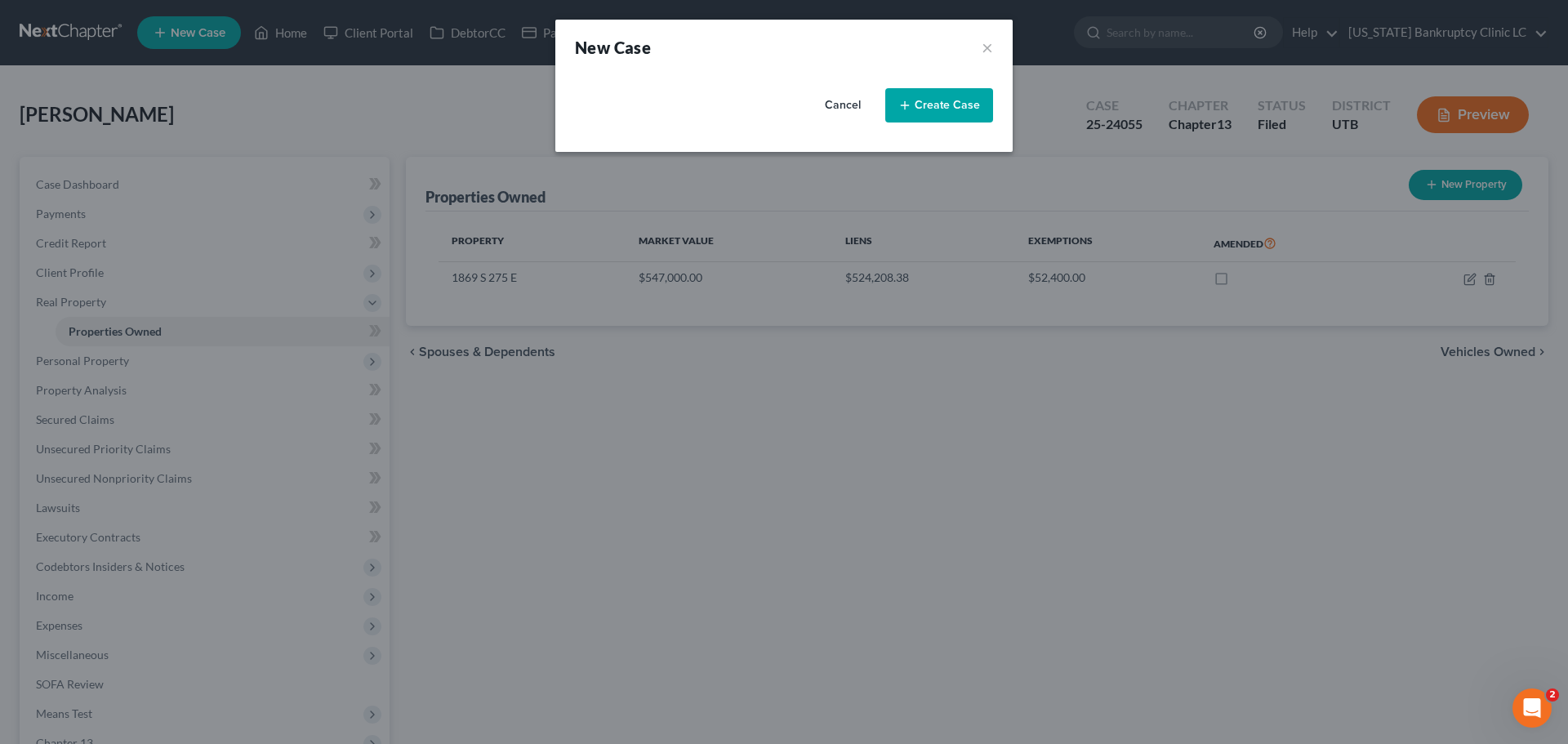
select select "81"
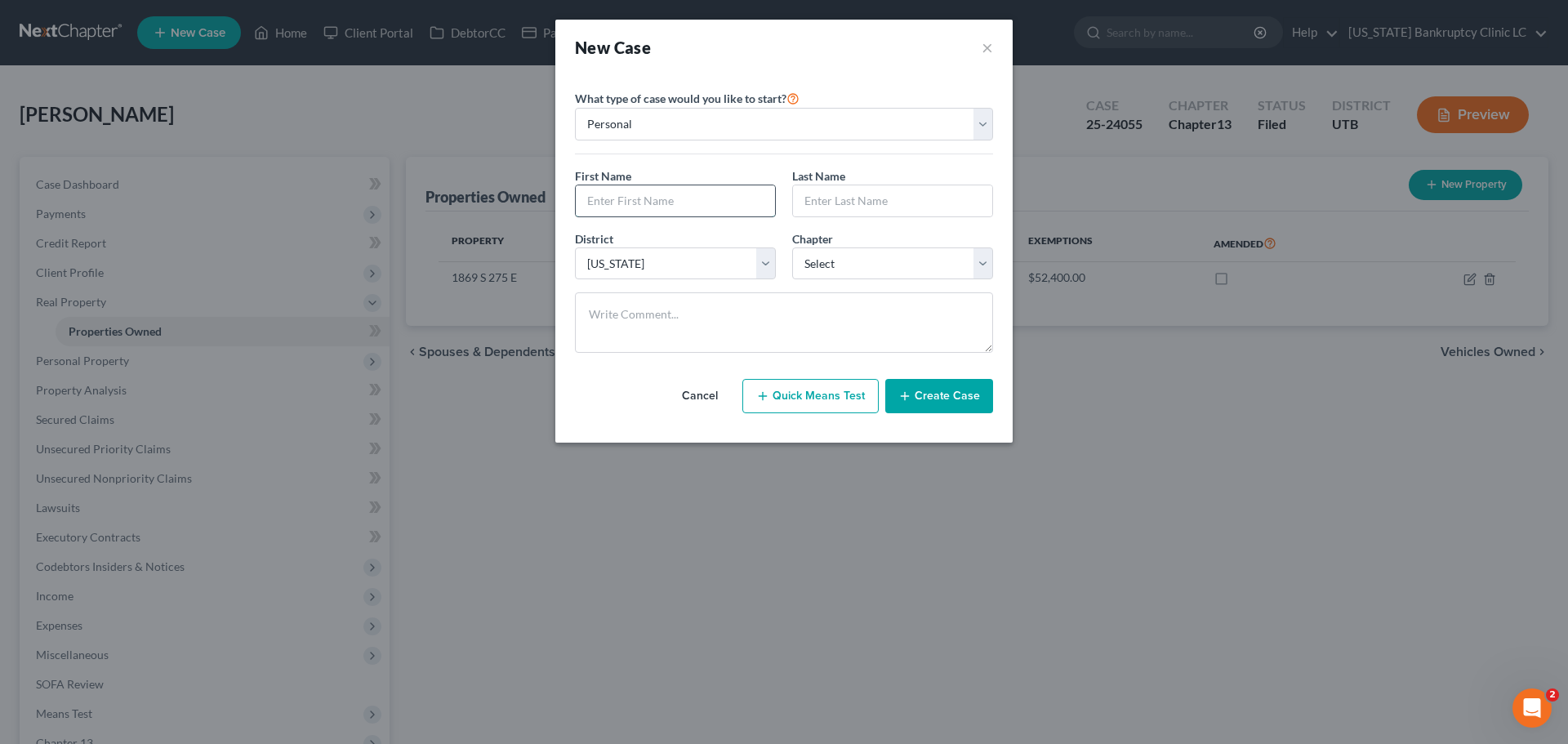
click at [657, 202] on input "text" at bounding box center [675, 201] width 199 height 31
type input "[PERSON_NAME]"
select select "3"
click at [942, 397] on button "Create Case" at bounding box center [939, 396] width 108 height 34
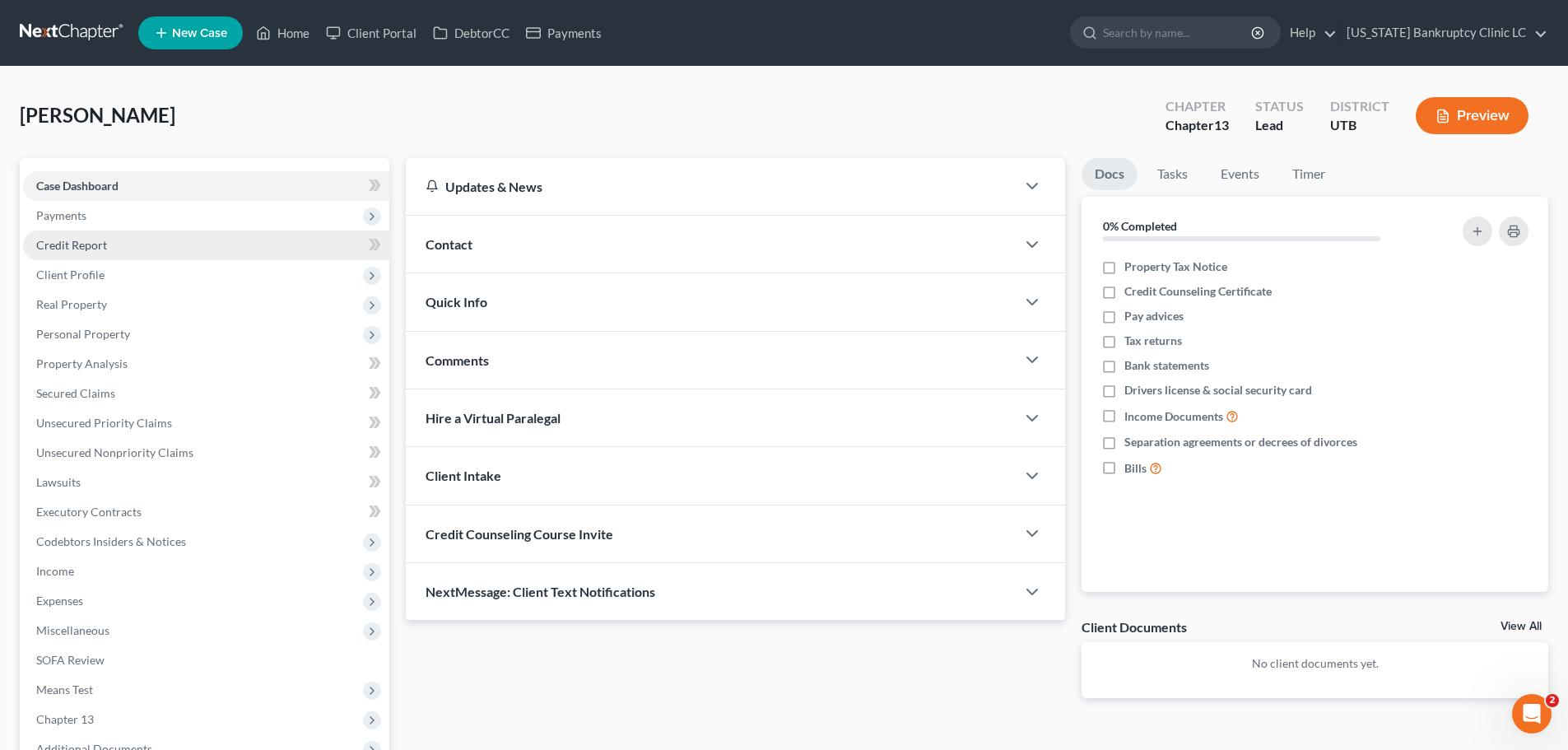
click at [142, 246] on link "Credit Report" at bounding box center [206, 245] width 366 height 30
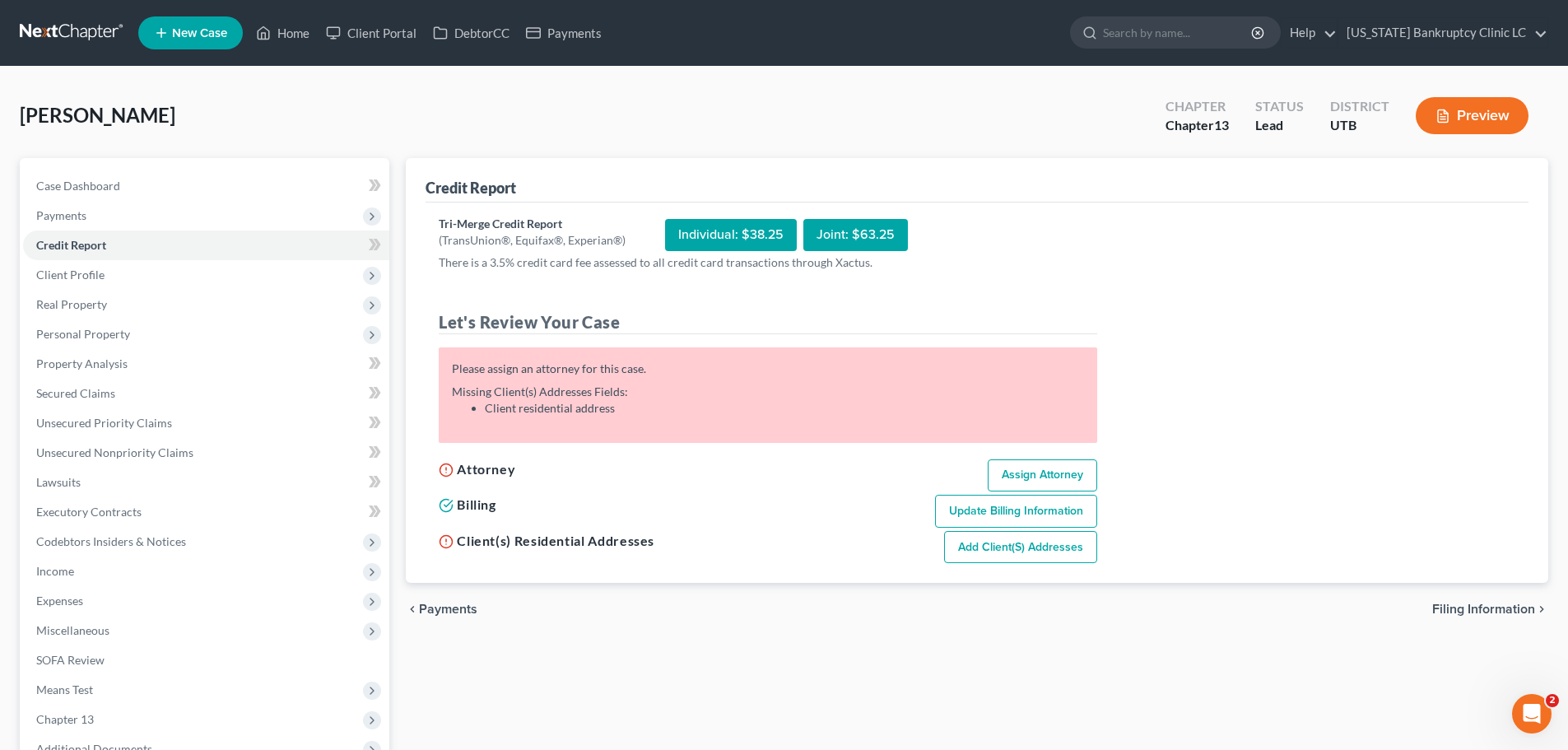
click at [1051, 478] on link "Assign Attorney" at bounding box center [1043, 476] width 110 height 33
select select "1"
select select "0"
select select "3"
select select "81"
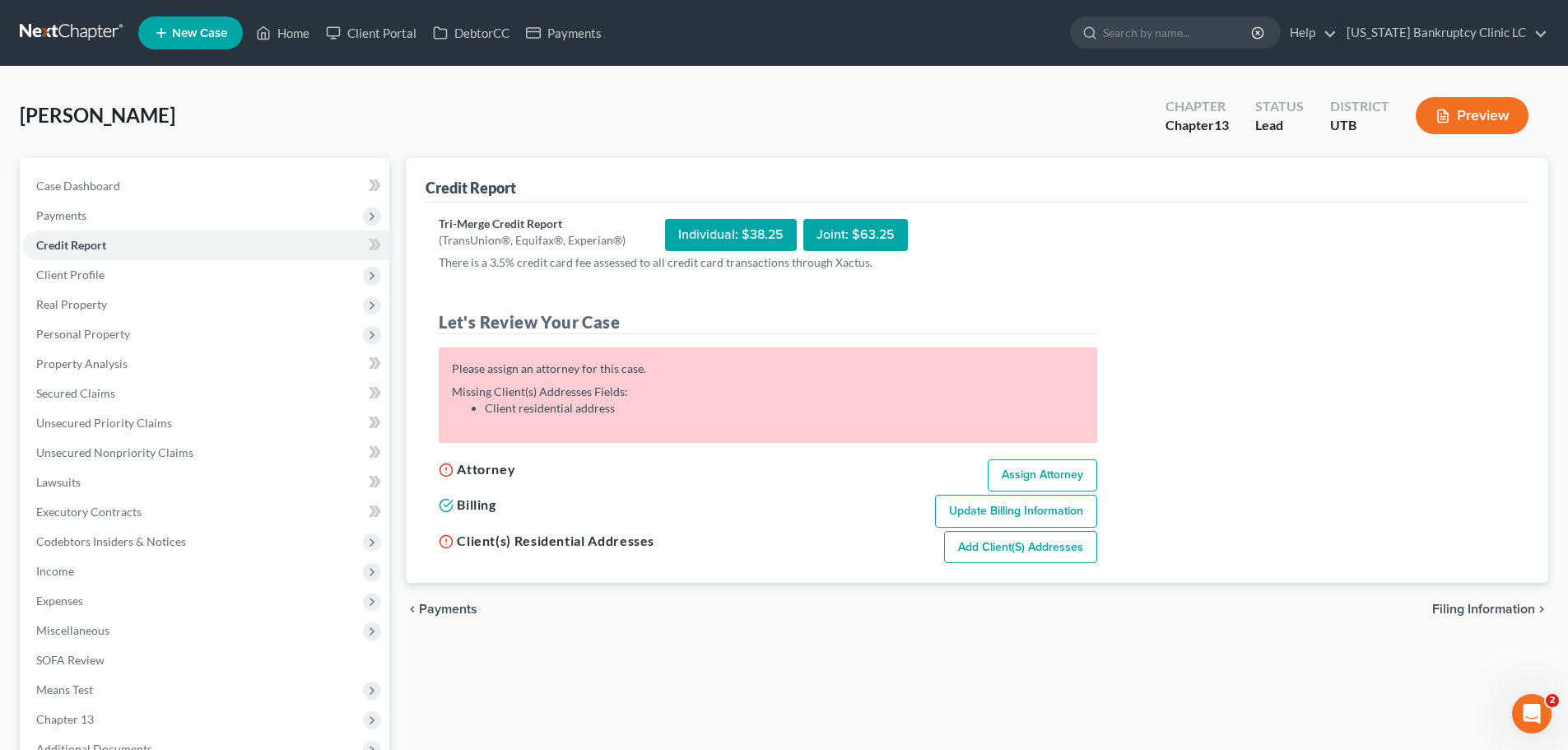
select select "46"
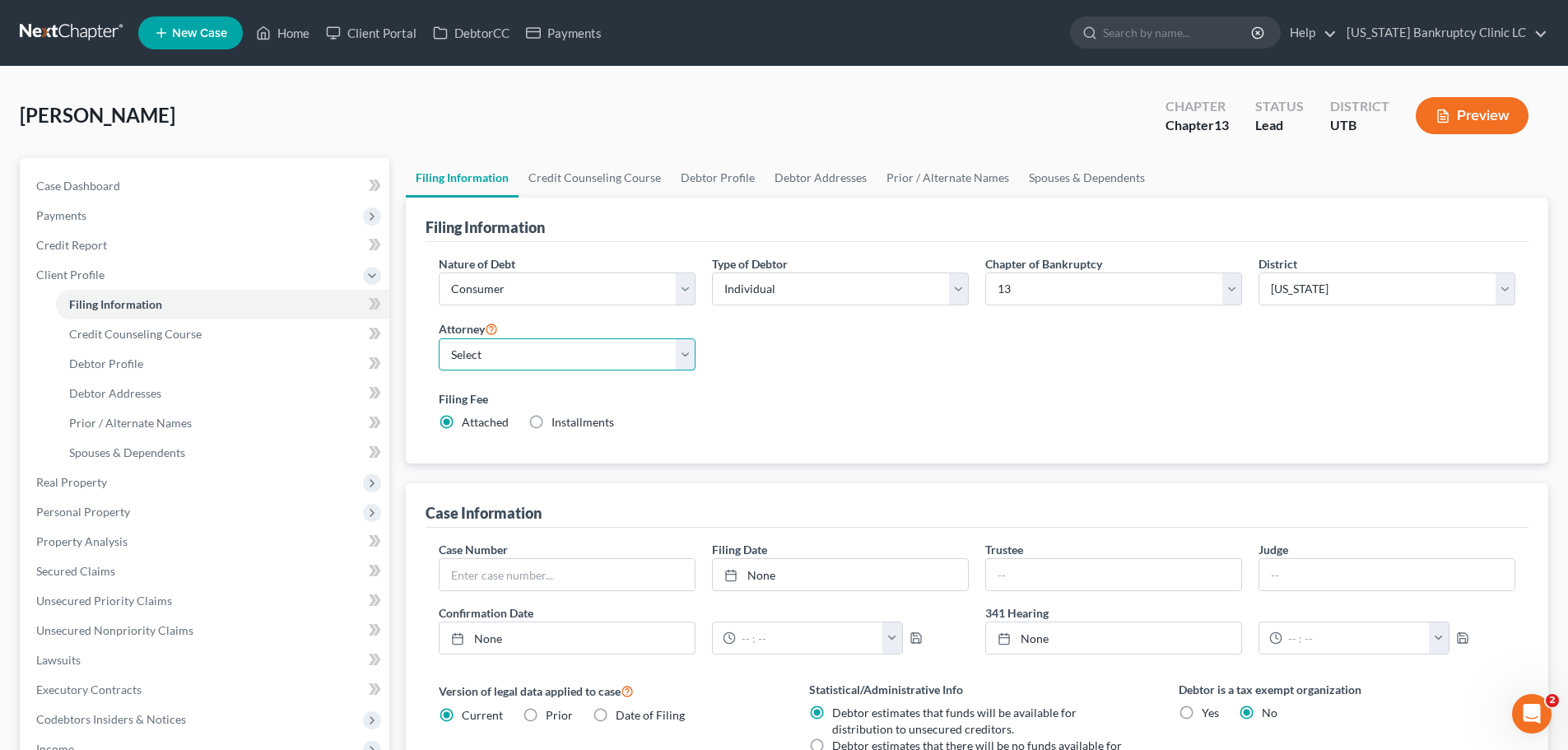
click at [681, 359] on select "Select [PERSON_NAME] - UTB [PERSON_NAME] - UT" at bounding box center [567, 354] width 256 height 33
select select "0"
click at [439, 338] on select "Select [PERSON_NAME] - UTB [PERSON_NAME] - UT" at bounding box center [567, 354] width 256 height 33
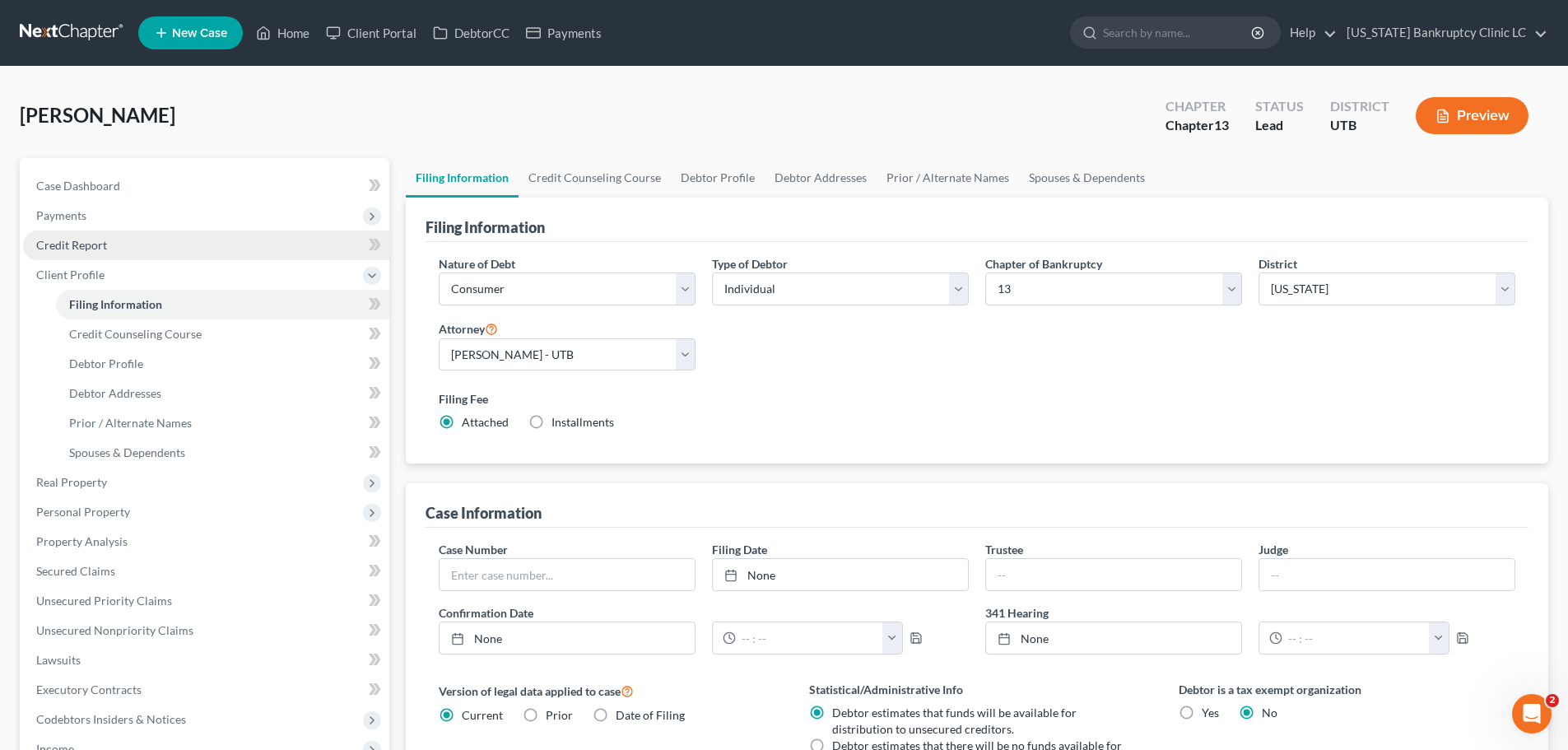
click at [107, 246] on link "Credit Report" at bounding box center [206, 245] width 366 height 30
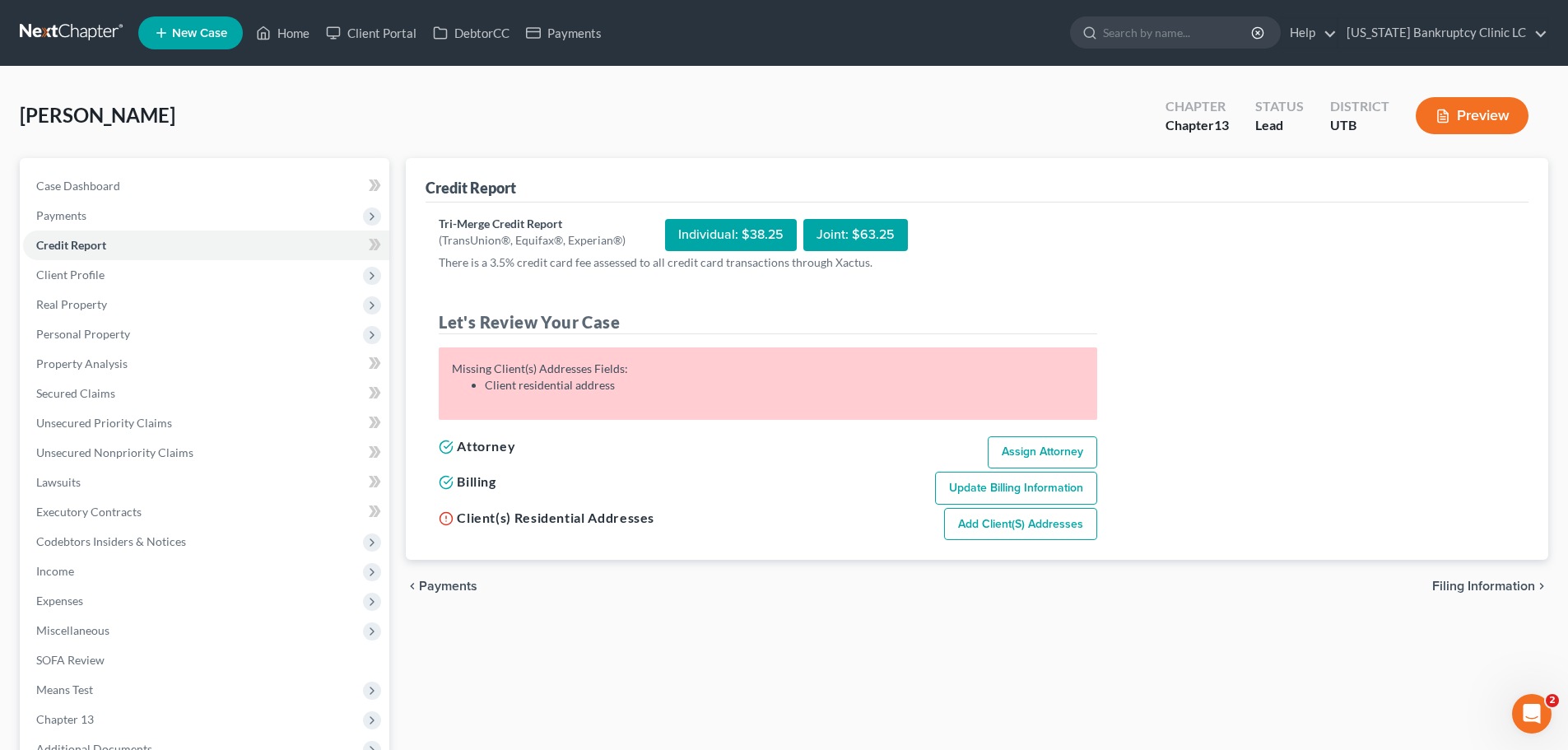
click at [1047, 528] on link "Add Client(s) Addresses" at bounding box center [1021, 524] width 153 height 33
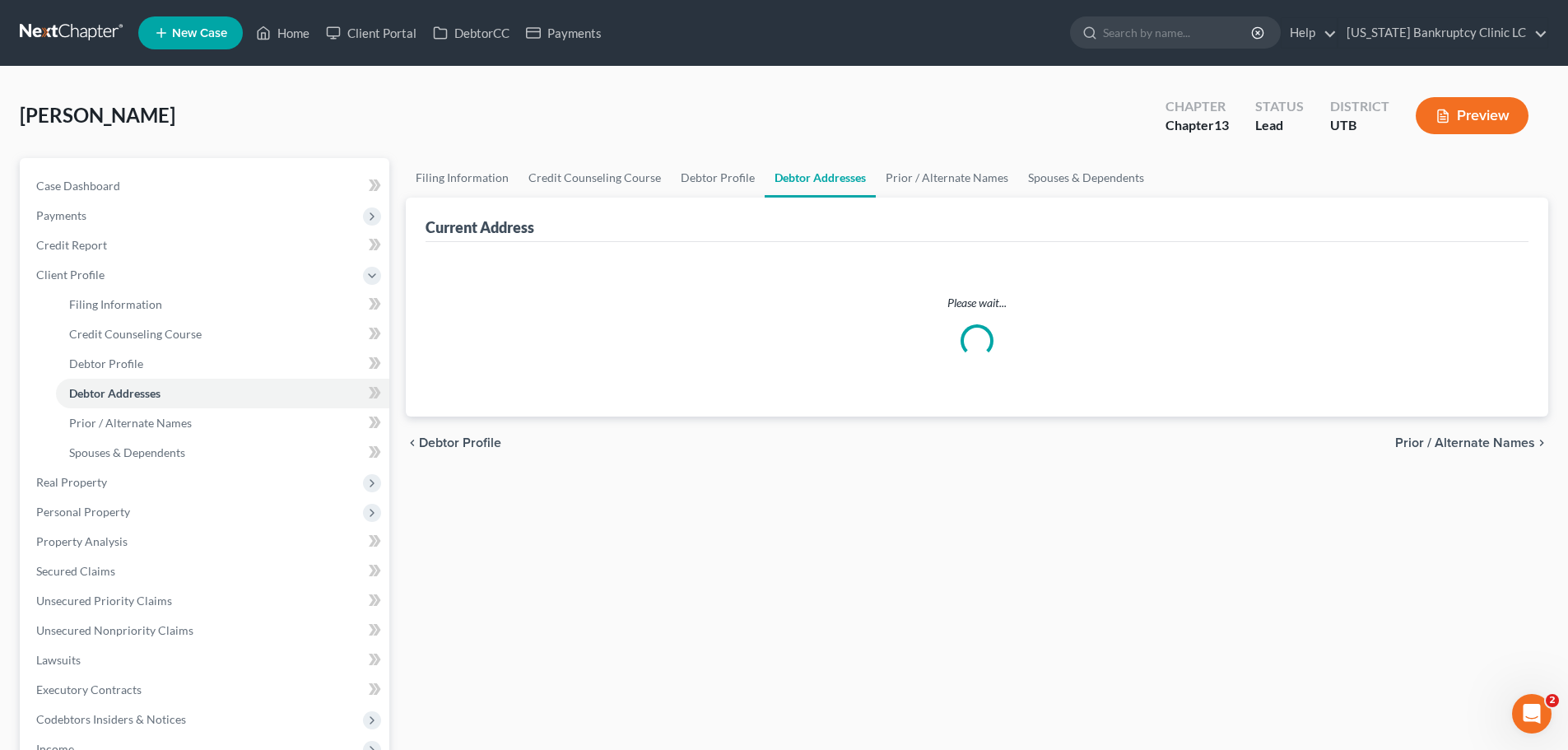
select select "0"
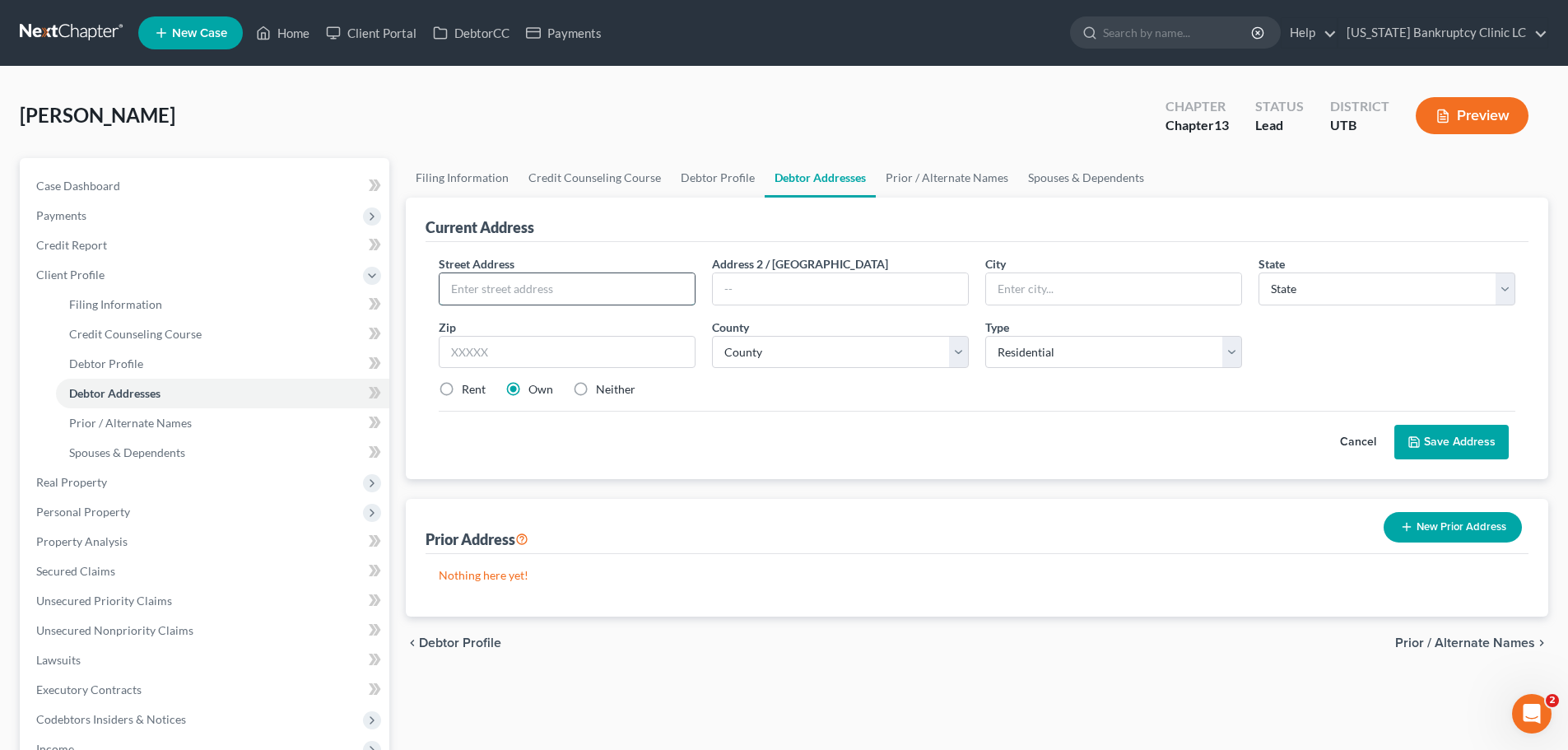
click at [571, 286] on input "text" at bounding box center [568, 289] width 255 height 31
type input "1869 S 275 E"
type input "Clearfield"
select select "46"
type input "84015"
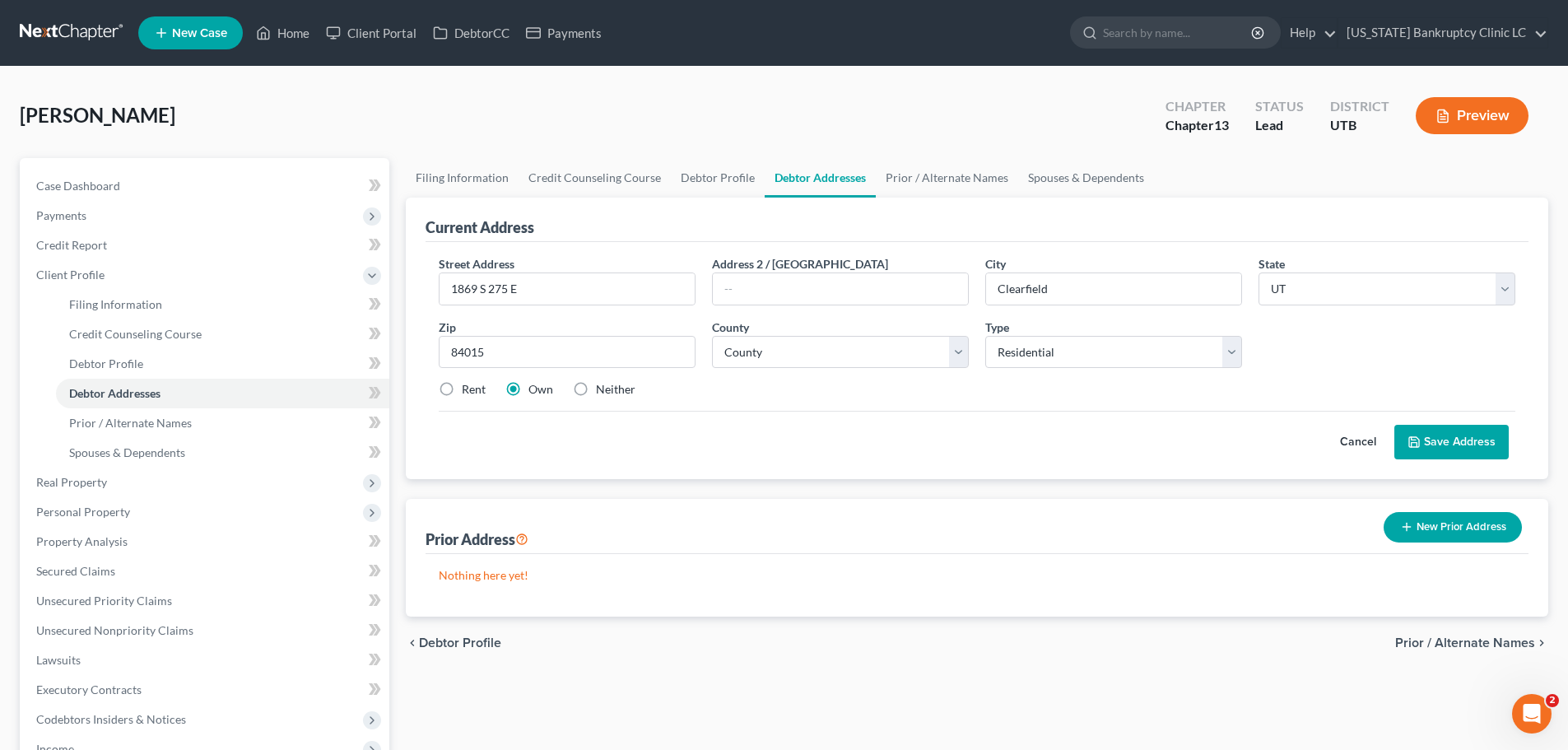
click at [1449, 435] on button "Save Address" at bounding box center [1451, 442] width 114 height 34
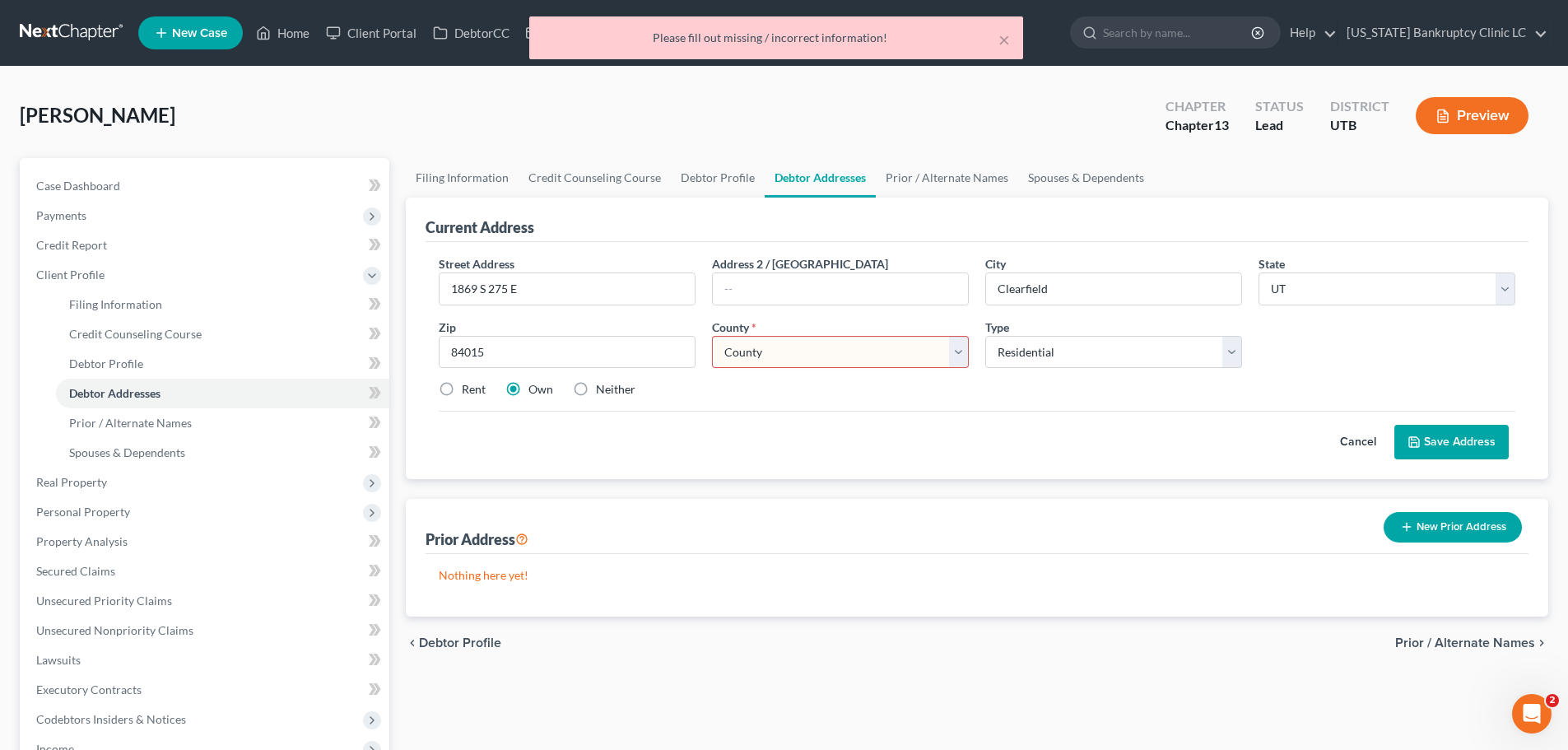
click at [868, 364] on select "County [GEOGRAPHIC_DATA] [GEOGRAPHIC_DATA] [GEOGRAPHIC_DATA] [GEOGRAPHIC_DATA] …" at bounding box center [839, 352] width 256 height 33
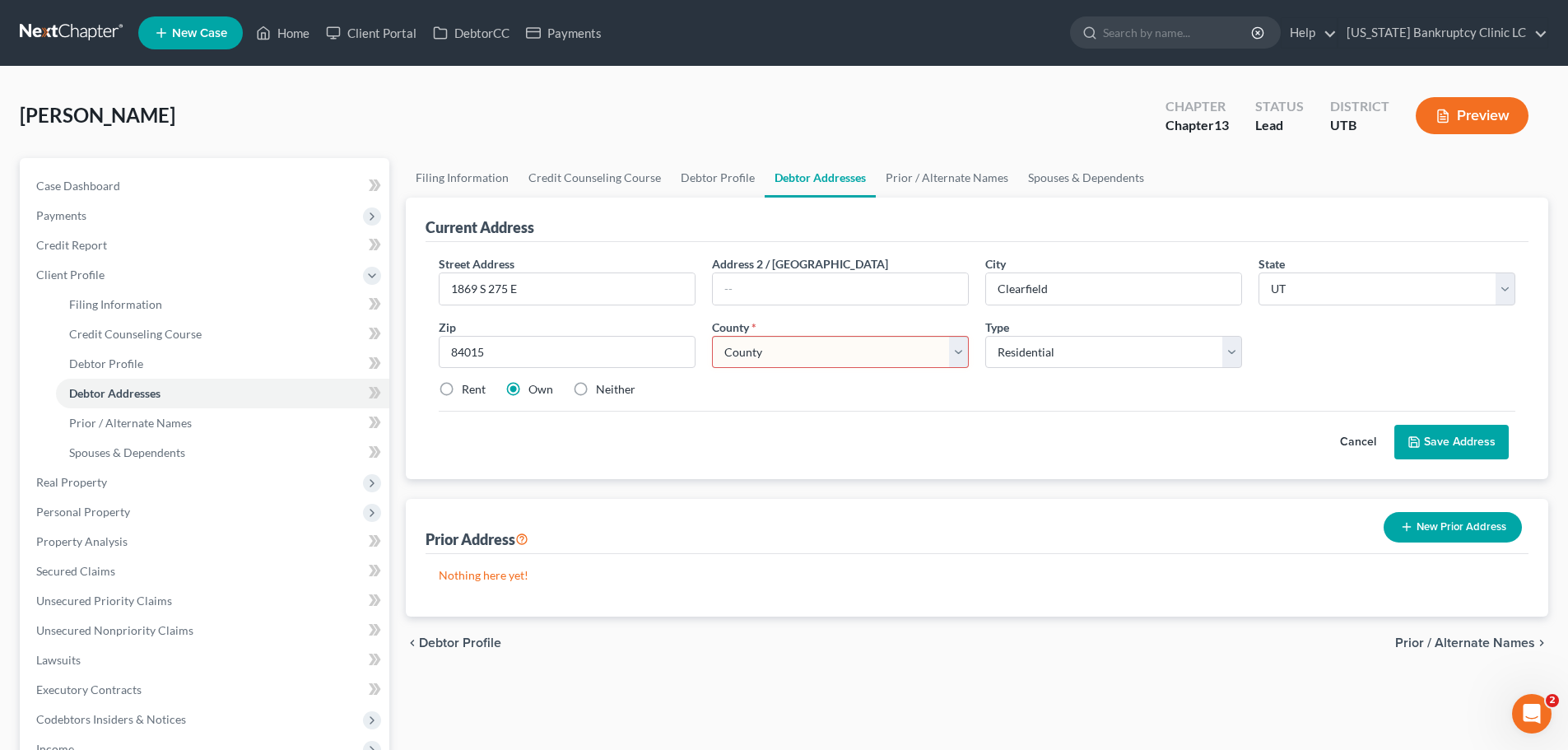
select select "5"
click at [712, 335] on select "County [GEOGRAPHIC_DATA] [GEOGRAPHIC_DATA] [GEOGRAPHIC_DATA] [GEOGRAPHIC_DATA] …" at bounding box center [839, 352] width 256 height 33
click at [1478, 441] on button "Save Address" at bounding box center [1451, 442] width 114 height 34
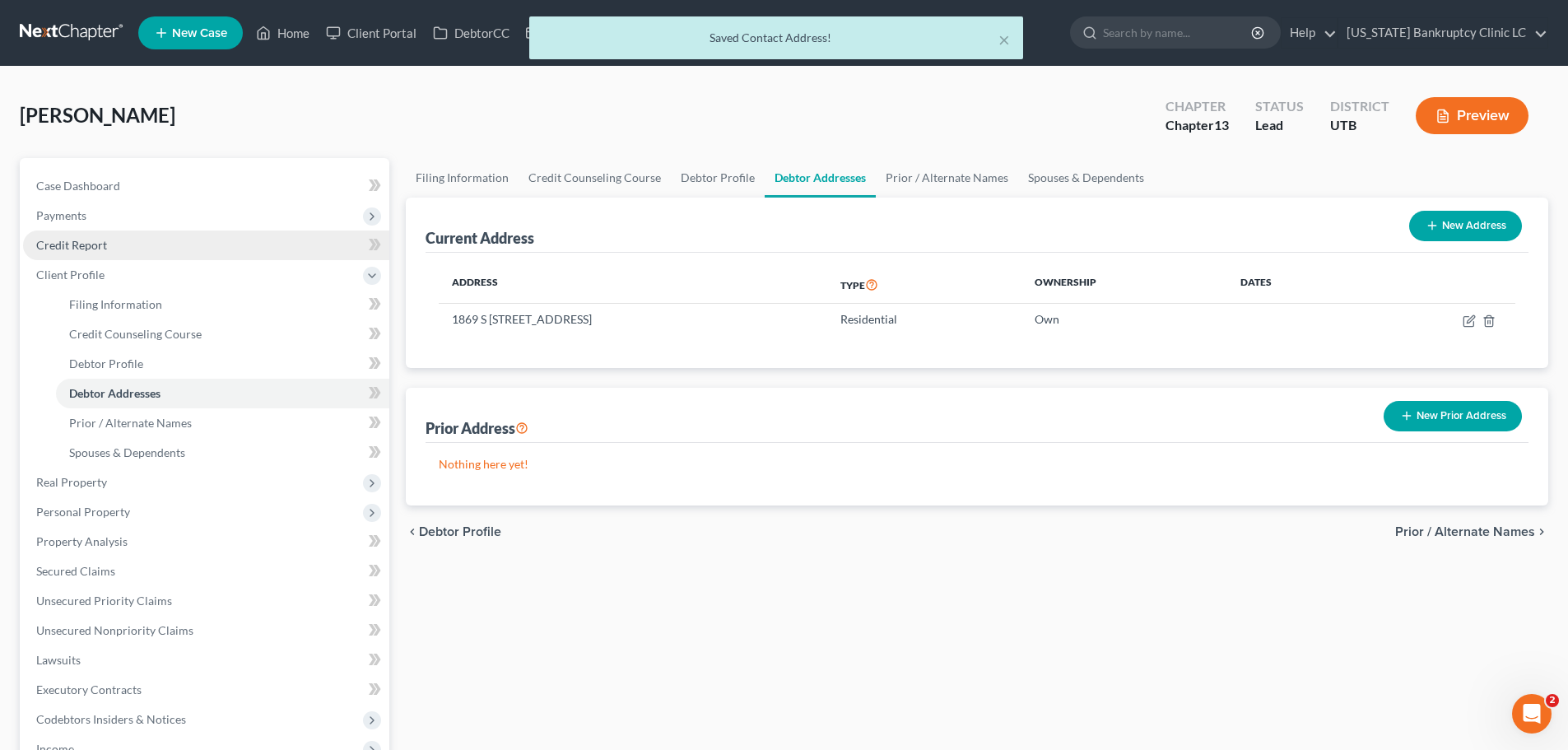
click at [146, 250] on link "Credit Report" at bounding box center [206, 245] width 366 height 30
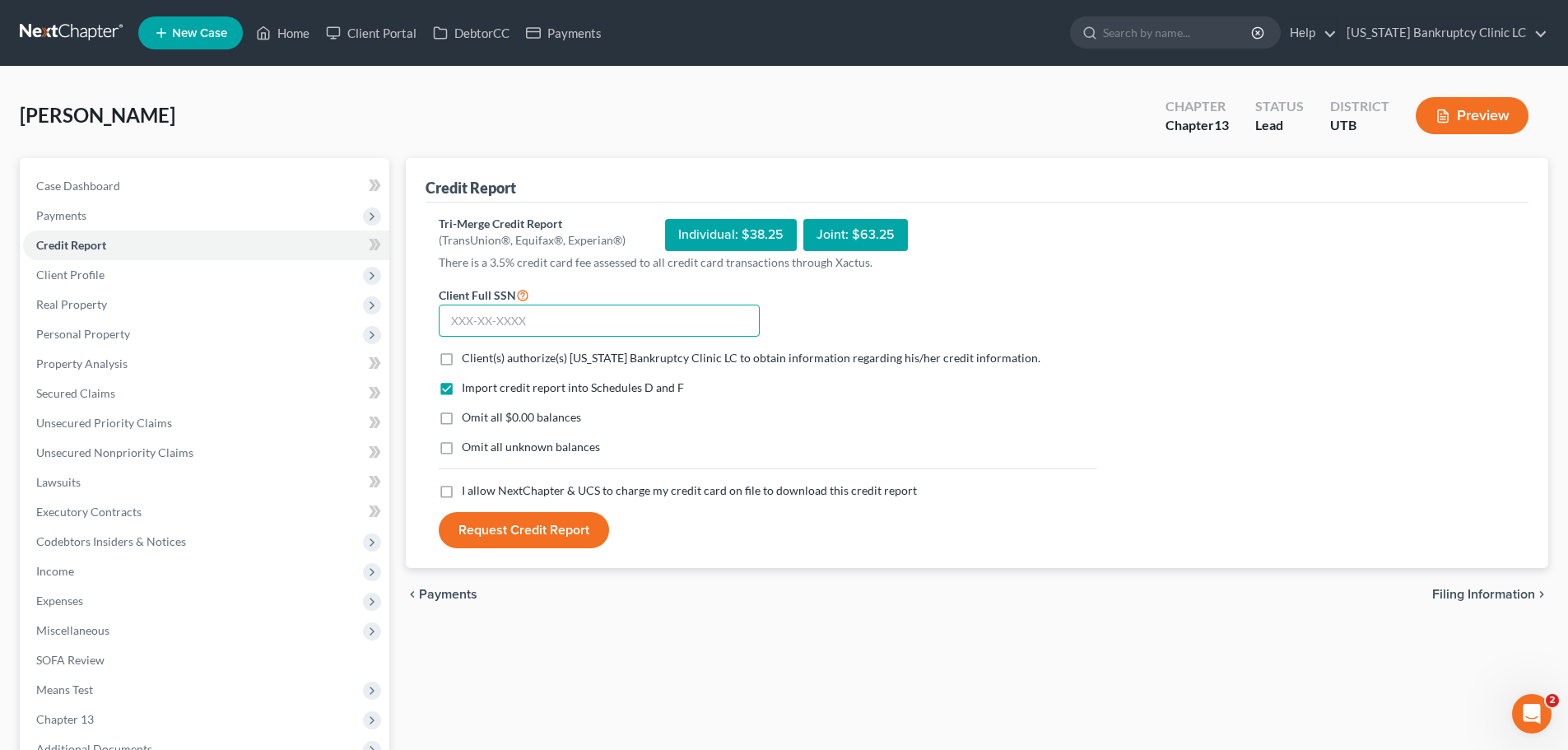
click at [574, 313] on input "text" at bounding box center [599, 321] width 321 height 33
type input "107-87-2106"
click at [515, 490] on span "I allow NextChapter & UCS to charge my credit card on file to download this cre…" at bounding box center [689, 490] width 455 height 14
click at [479, 490] on input "I allow NextChapter & UCS to charge my credit card on file to download this cre…" at bounding box center [474, 487] width 11 height 11
checkbox input "true"
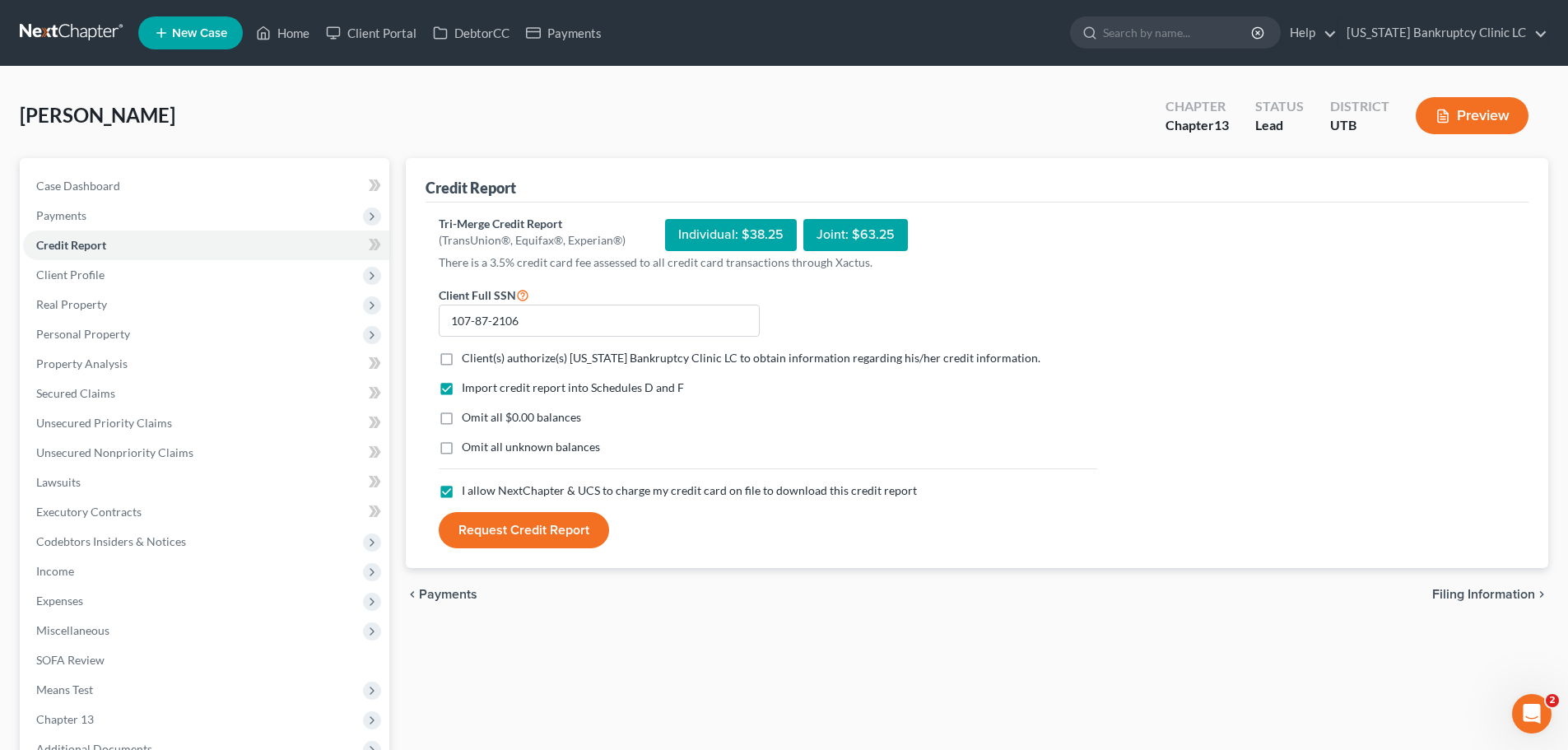
click at [461, 358] on label "Client(s) authorize(s) [US_STATE] Bankruptcy Clinic LC to obtain information re…" at bounding box center [750, 358] width 578 height 16
click at [469, 358] on input "Client(s) authorize(s) [US_STATE] Bankruptcy Clinic LC to obtain information re…" at bounding box center [474, 355] width 11 height 11
checkbox input "true"
click at [503, 528] on button "Request Credit Report" at bounding box center [524, 530] width 170 height 36
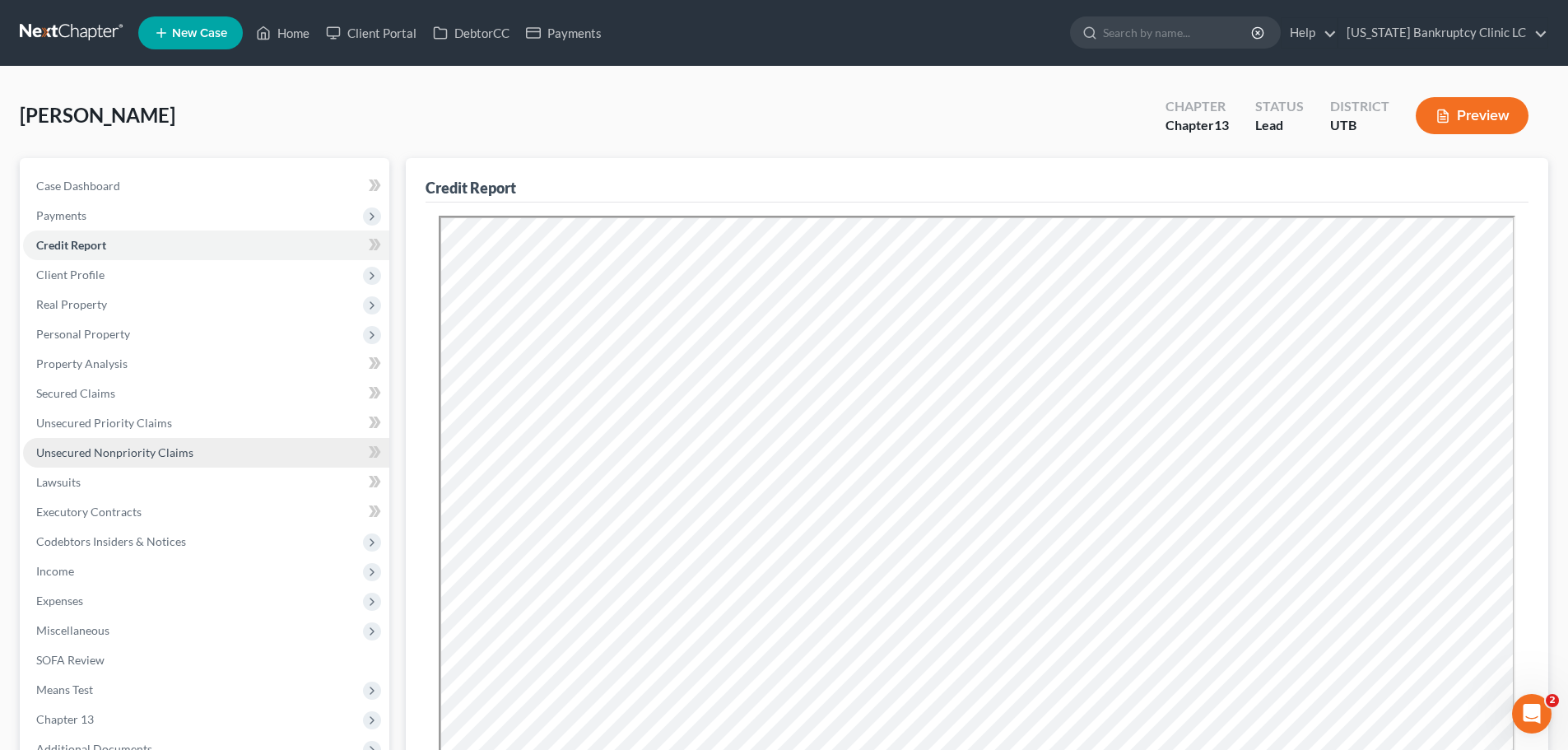
click at [182, 452] on span "Unsecured Nonpriority Claims" at bounding box center [114, 452] width 157 height 14
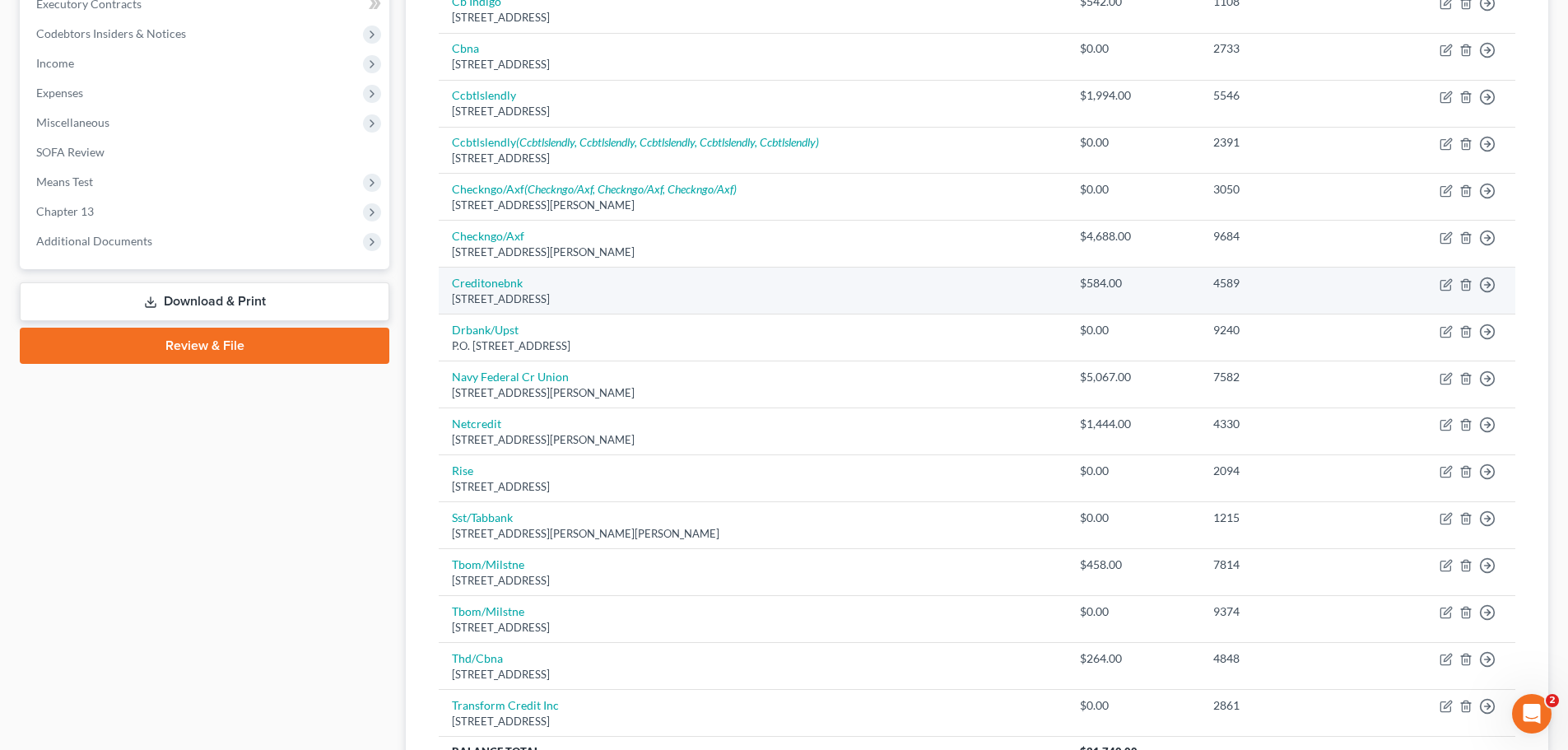
scroll to position [590, 0]
